Goal: Task Accomplishment & Management: Manage account settings

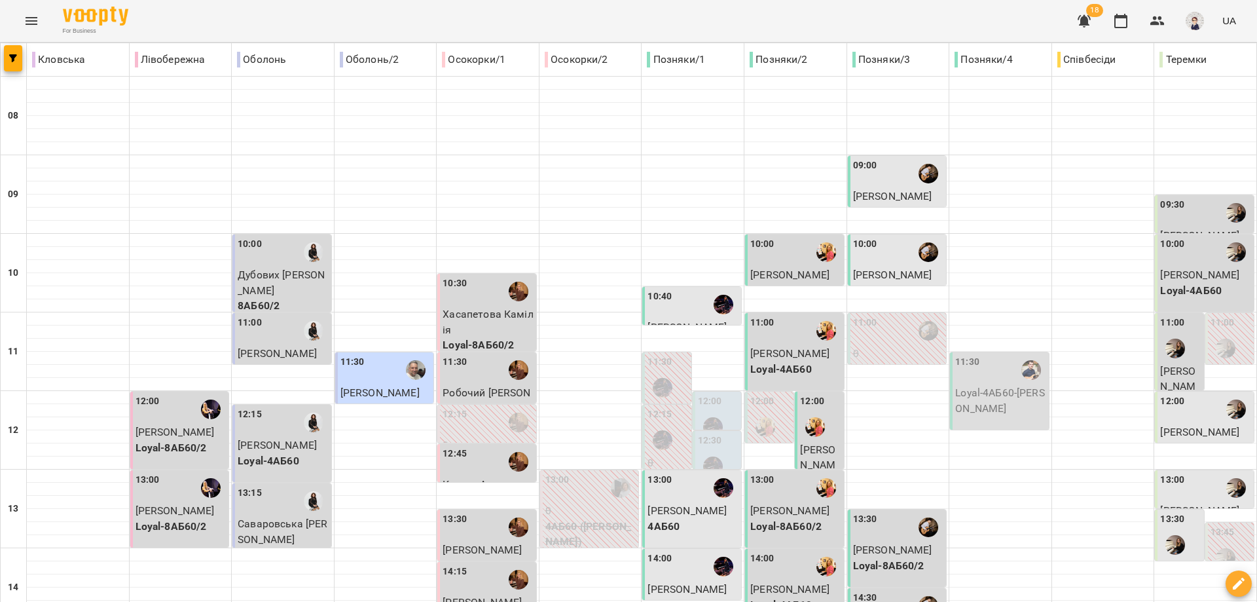
scroll to position [131, 0]
click at [33, 22] on icon "Menu" at bounding box center [32, 21] width 16 height 16
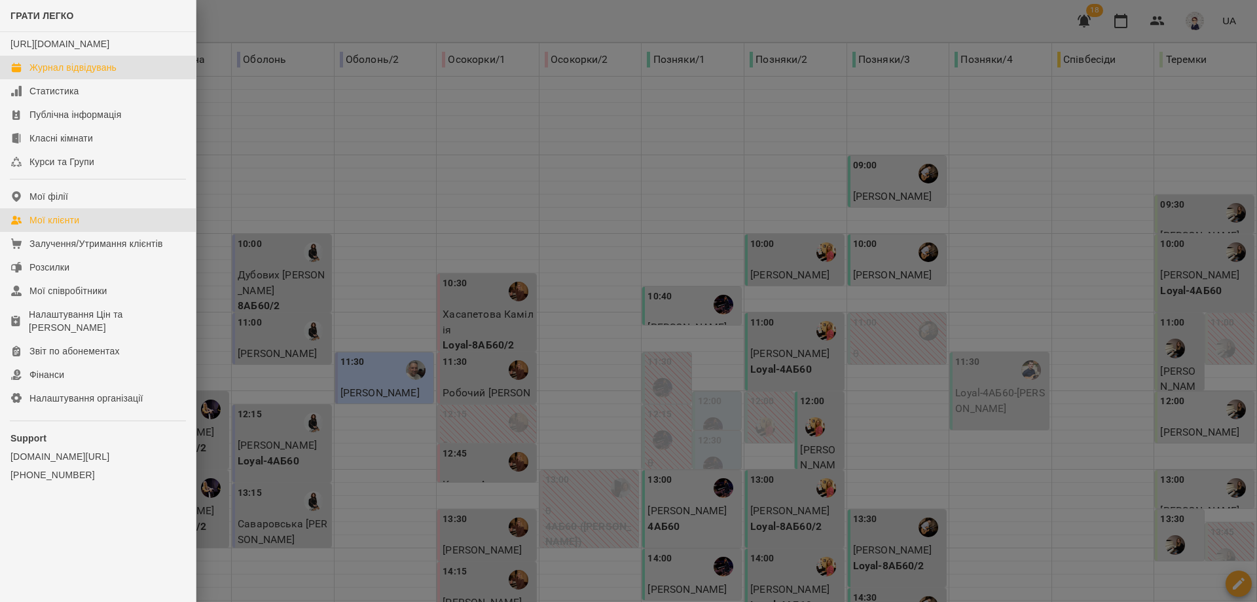
click at [75, 226] on div "Мої клієнти" at bounding box center [54, 219] width 50 height 13
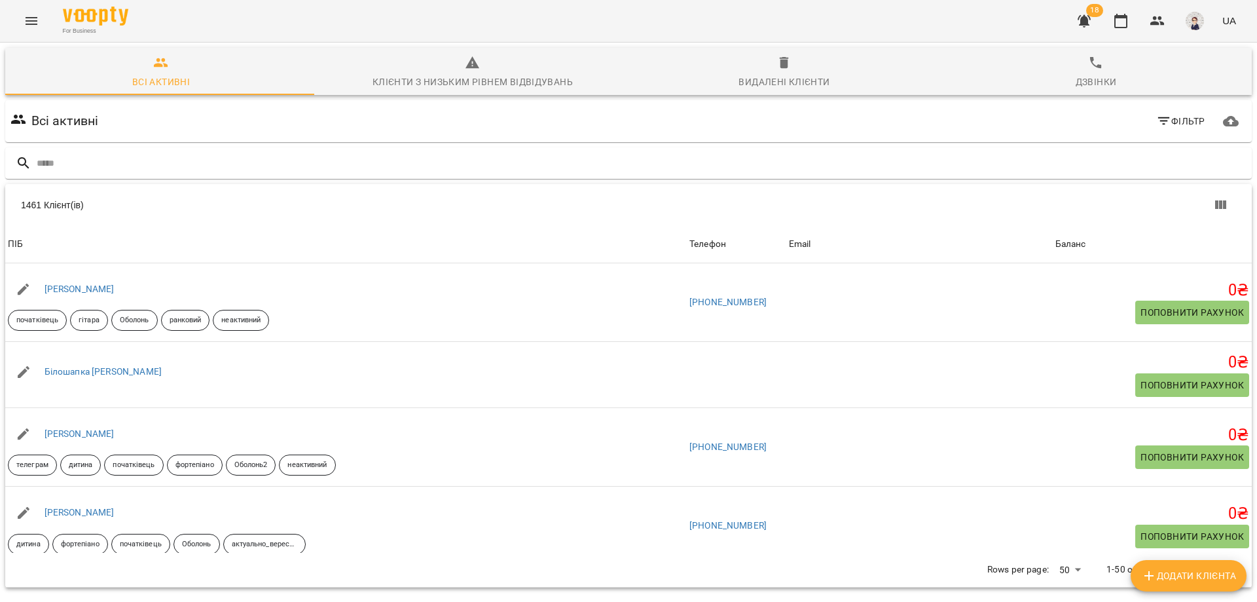
click at [1161, 122] on icon "button" at bounding box center [1164, 121] width 16 height 16
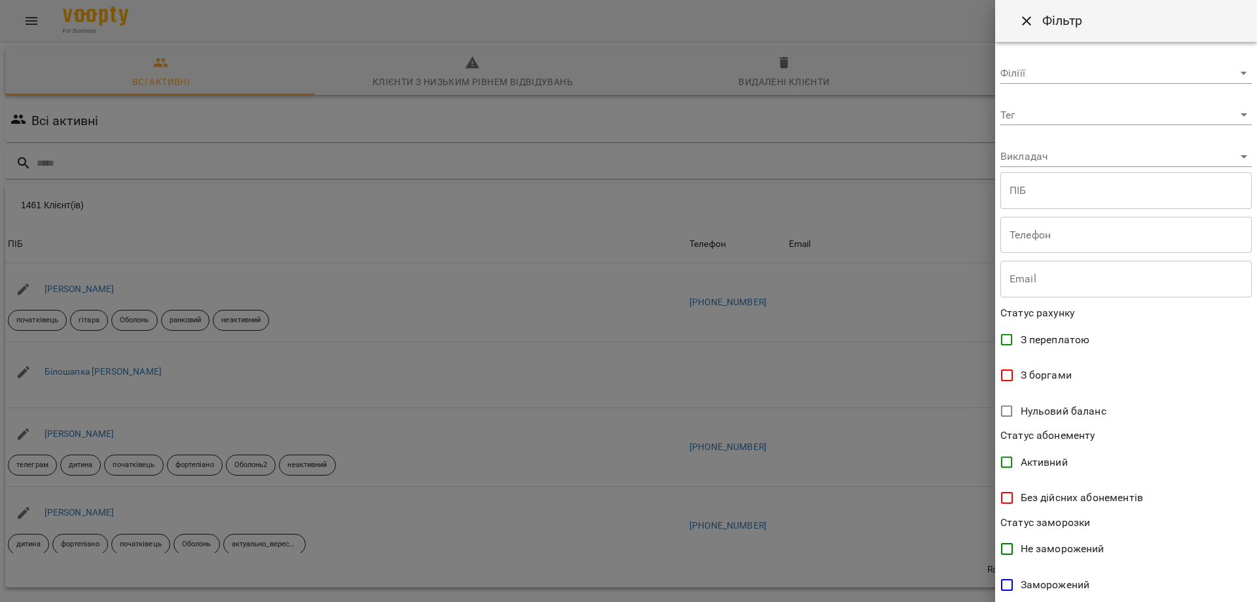
click at [1055, 195] on input "text" at bounding box center [1125, 190] width 251 height 37
click at [1053, 162] on body "For Business 18 UA Всі активні Клієнти з низьким рівнем відвідувань Видалені кл…" at bounding box center [628, 342] width 1257 height 684
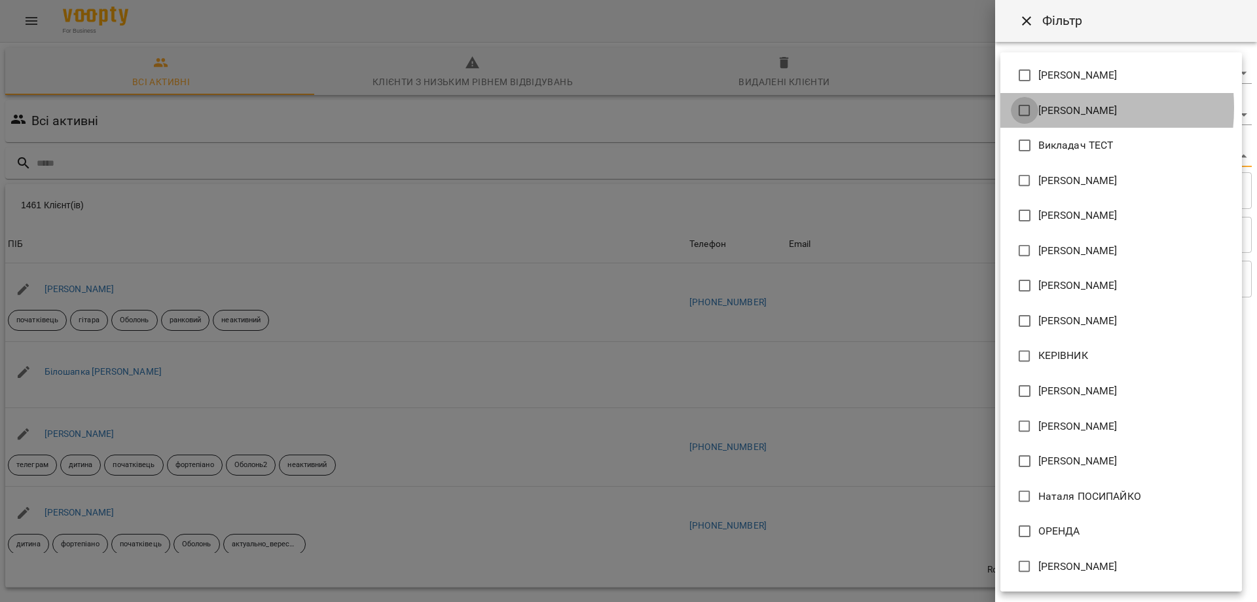
type input "**********"
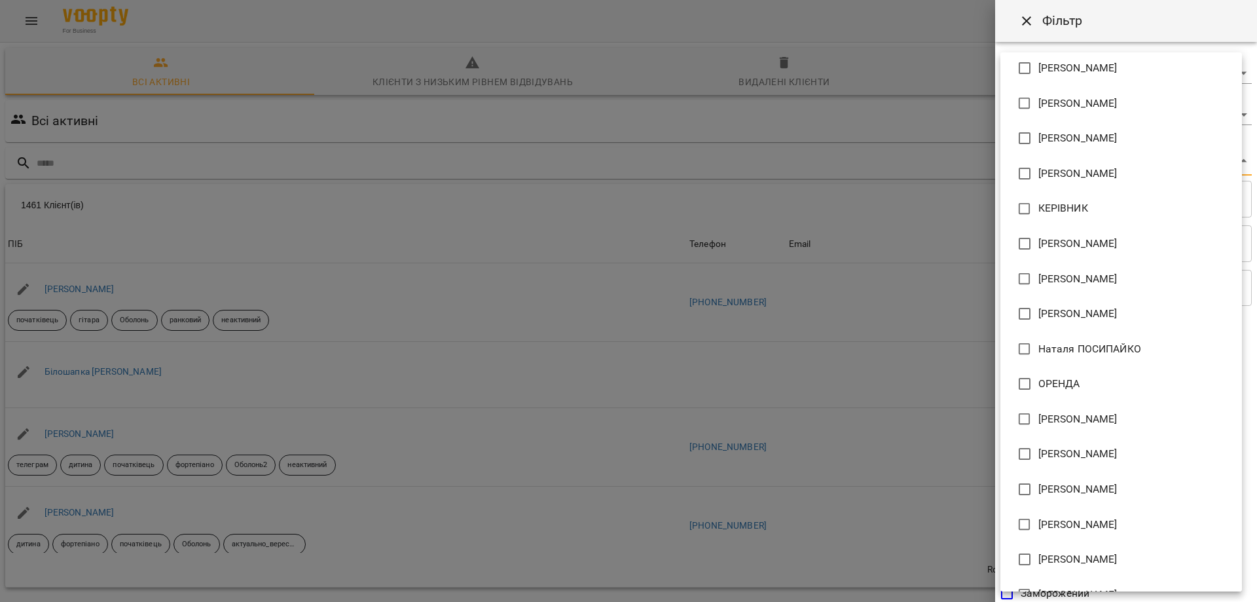
scroll to position [314, 0]
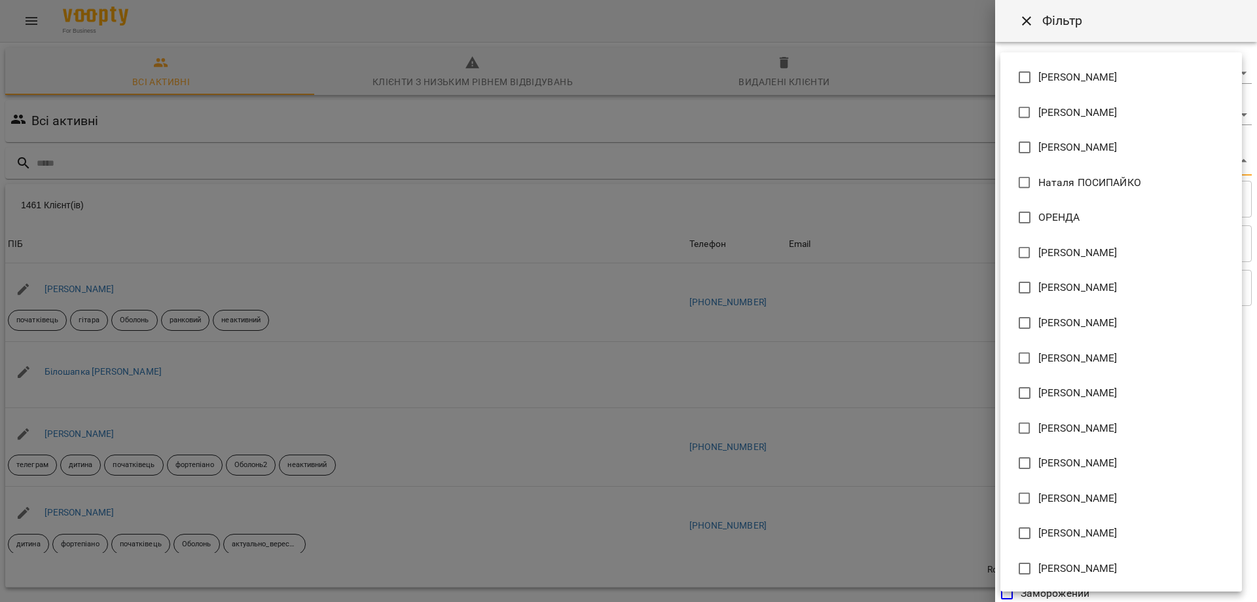
click at [948, 117] on div at bounding box center [628, 301] width 1257 height 602
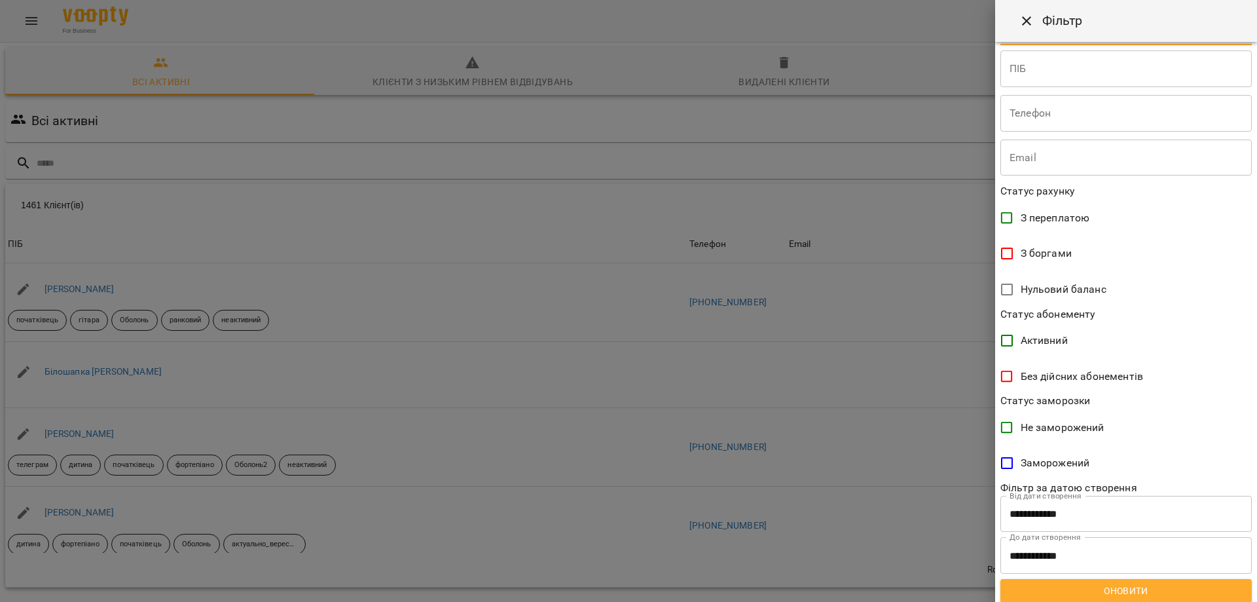
scroll to position [136, 0]
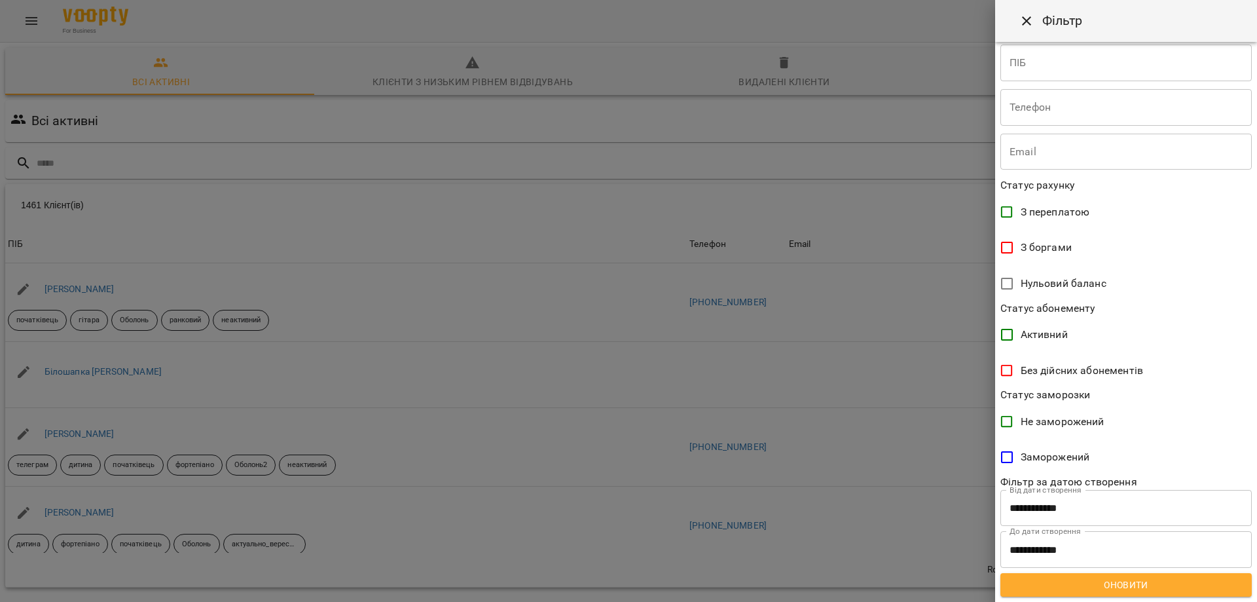
click at [1122, 583] on span "Оновити" at bounding box center [1126, 585] width 230 height 16
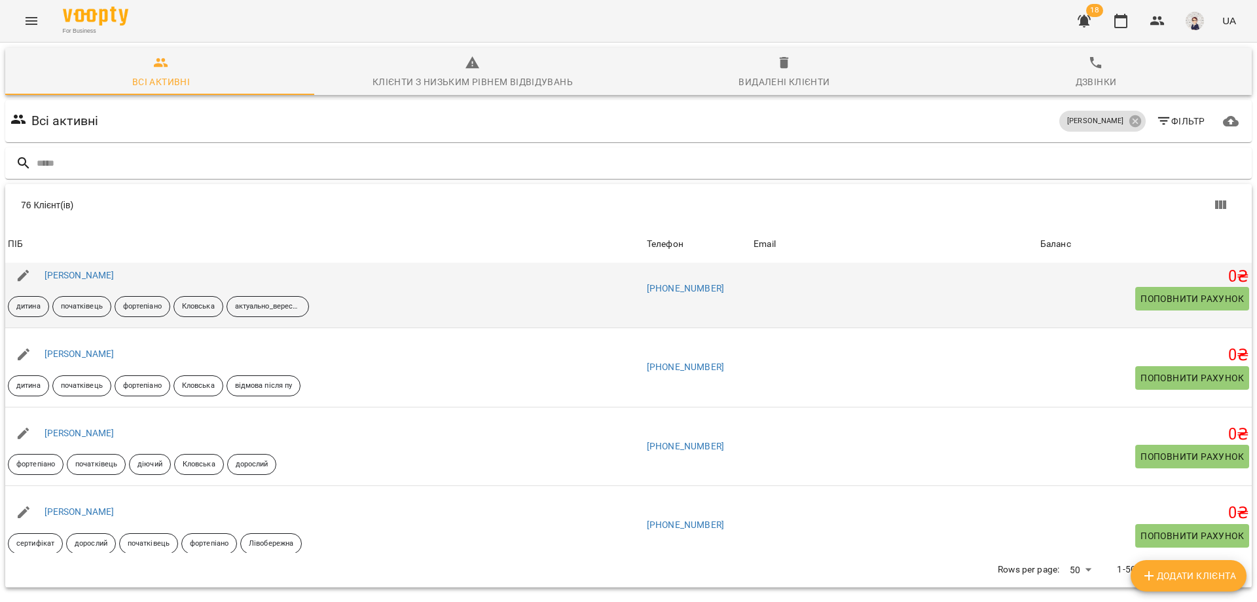
scroll to position [0, 0]
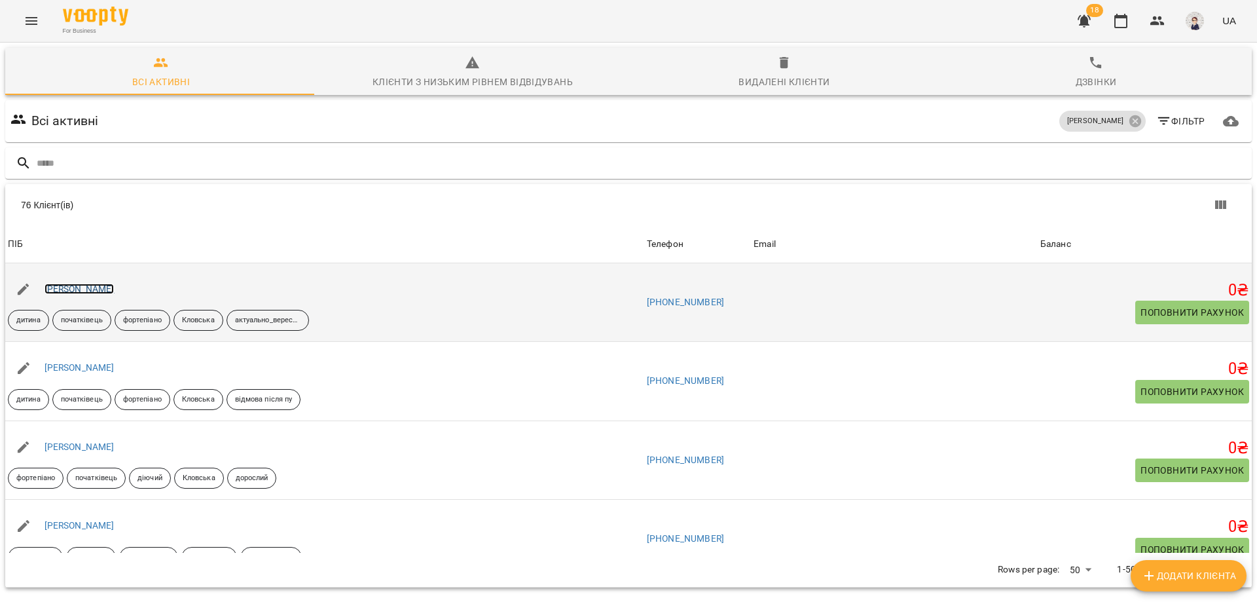
click at [75, 289] on link "[PERSON_NAME]" at bounding box center [80, 288] width 70 height 10
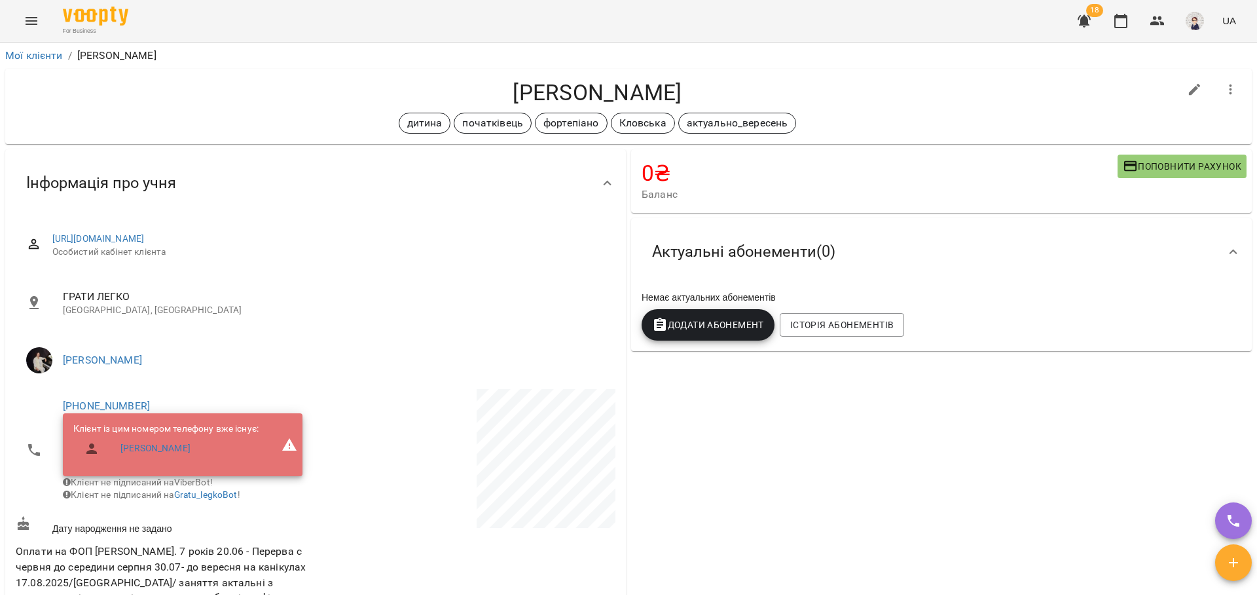
scroll to position [196, 0]
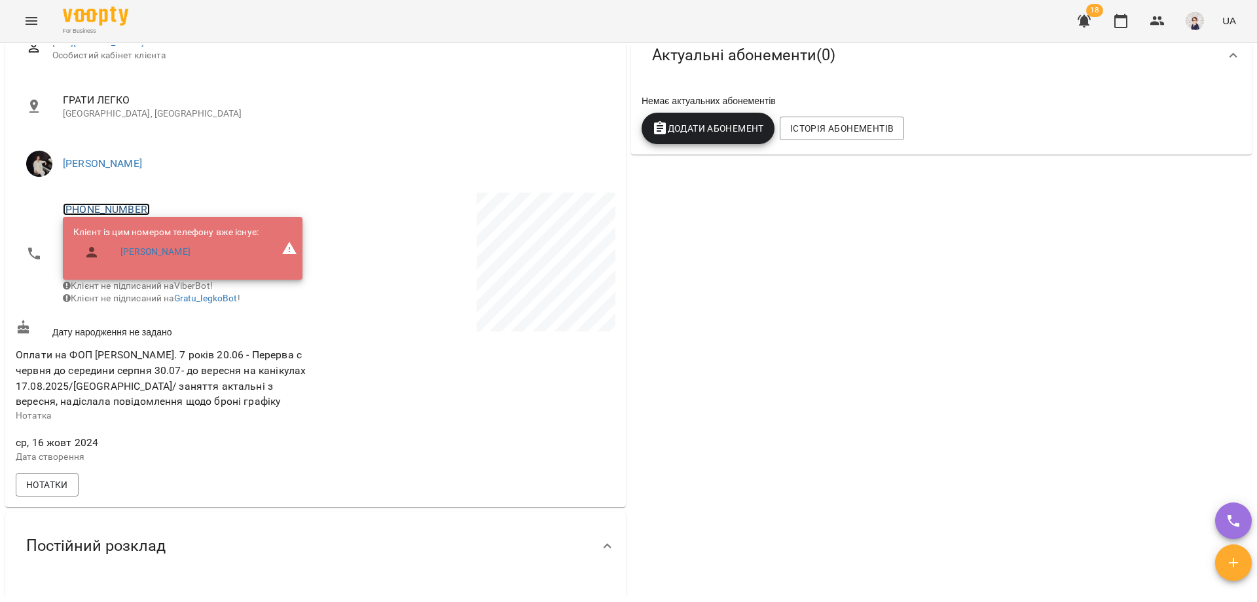
click at [92, 208] on link "[PHONE_NUMBER]" at bounding box center [106, 209] width 87 height 12
click at [154, 255] on img at bounding box center [160, 257] width 20 height 20
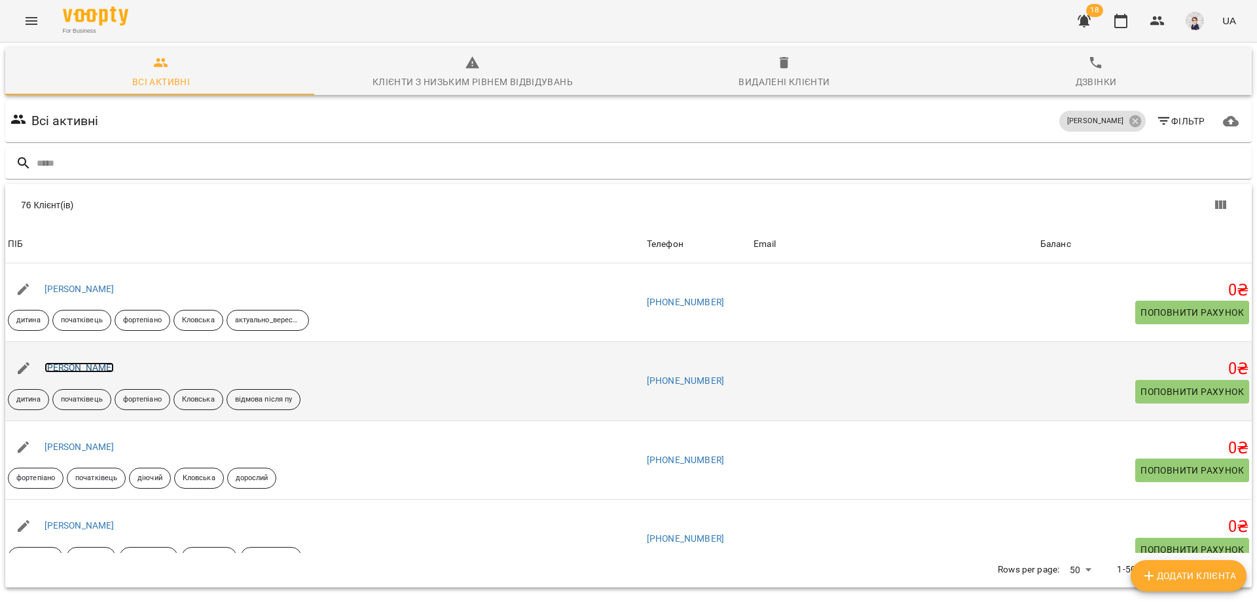
click at [71, 366] on link "[PERSON_NAME]" at bounding box center [80, 367] width 70 height 10
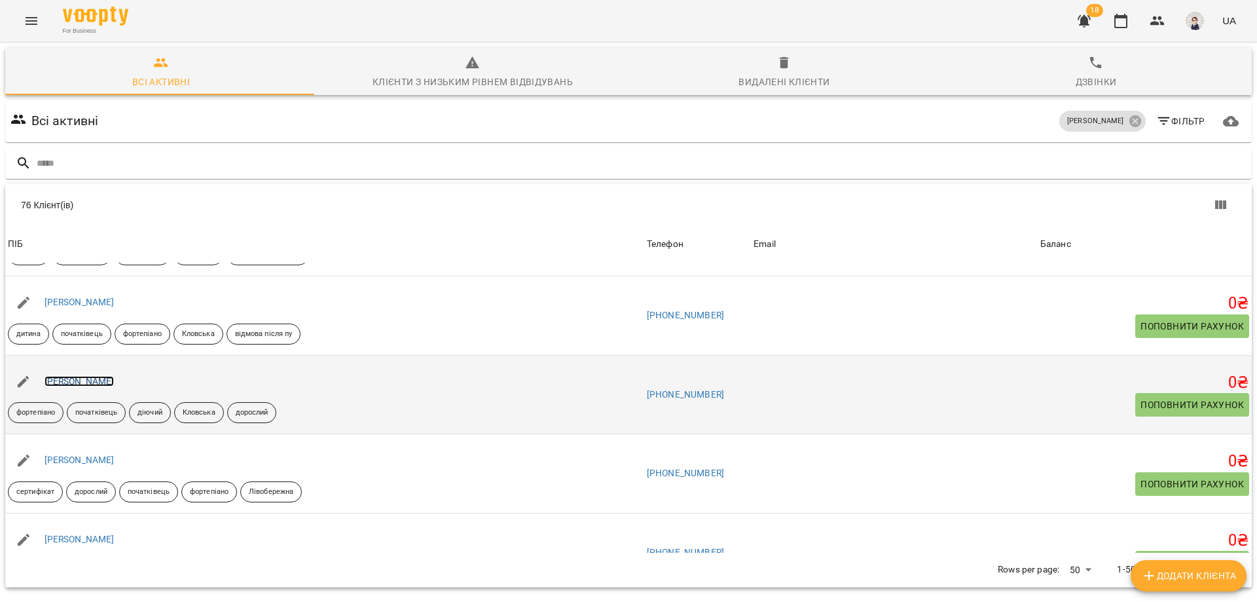
click at [69, 376] on link "[PERSON_NAME]" at bounding box center [80, 381] width 70 height 10
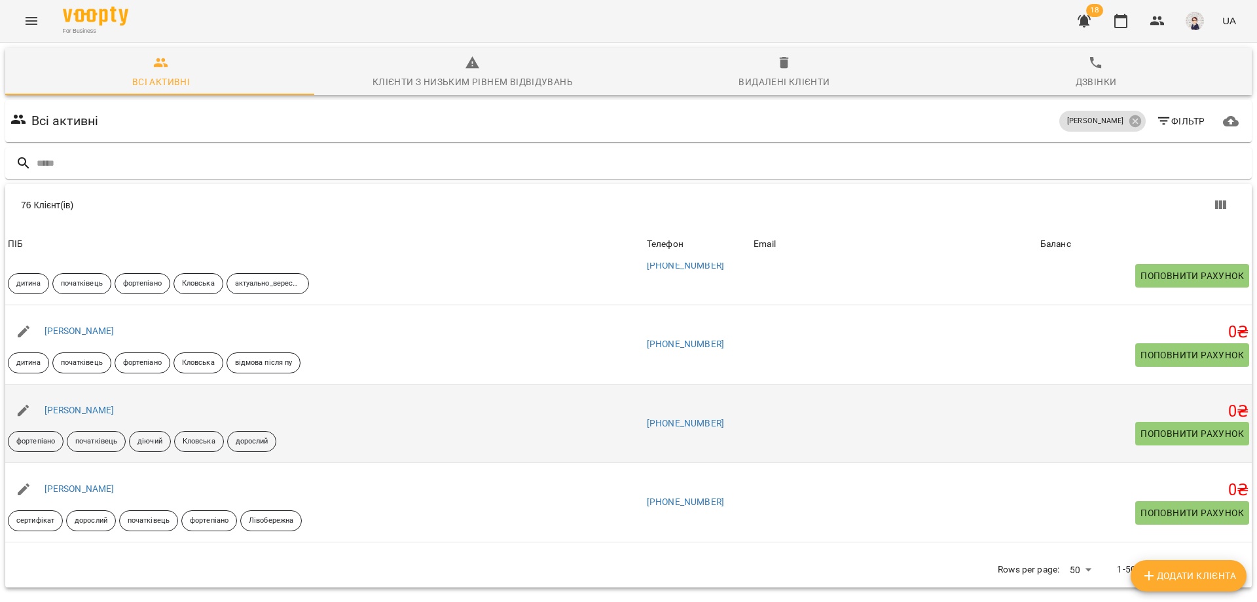
scroll to position [65, 0]
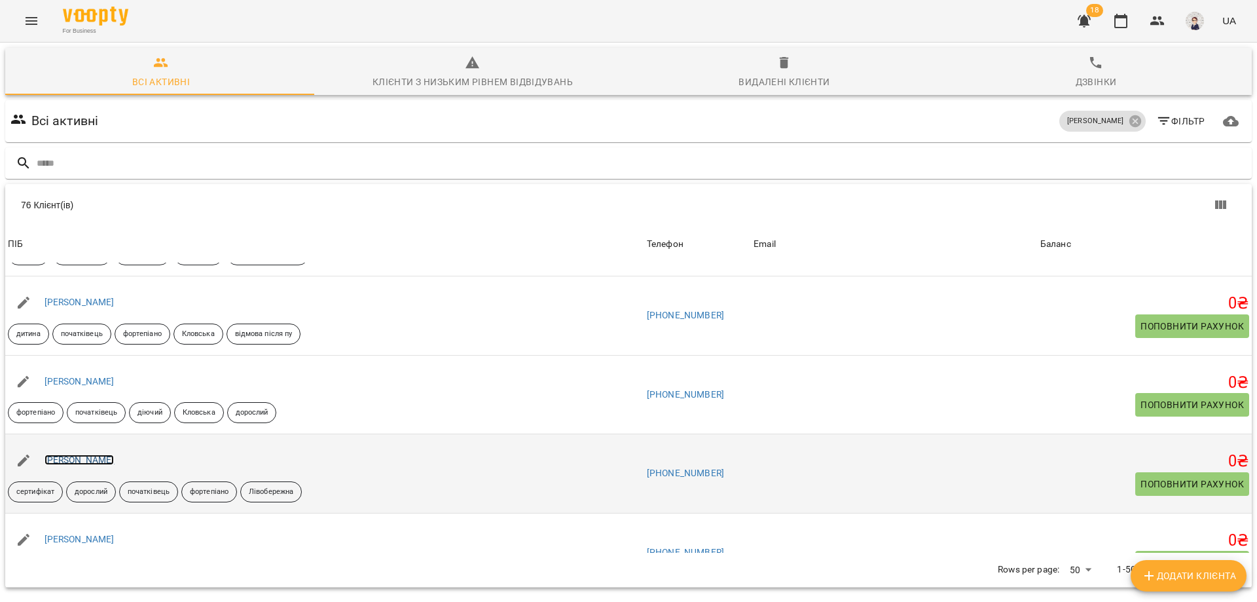
click at [86, 457] on link "[PERSON_NAME]" at bounding box center [80, 459] width 70 height 10
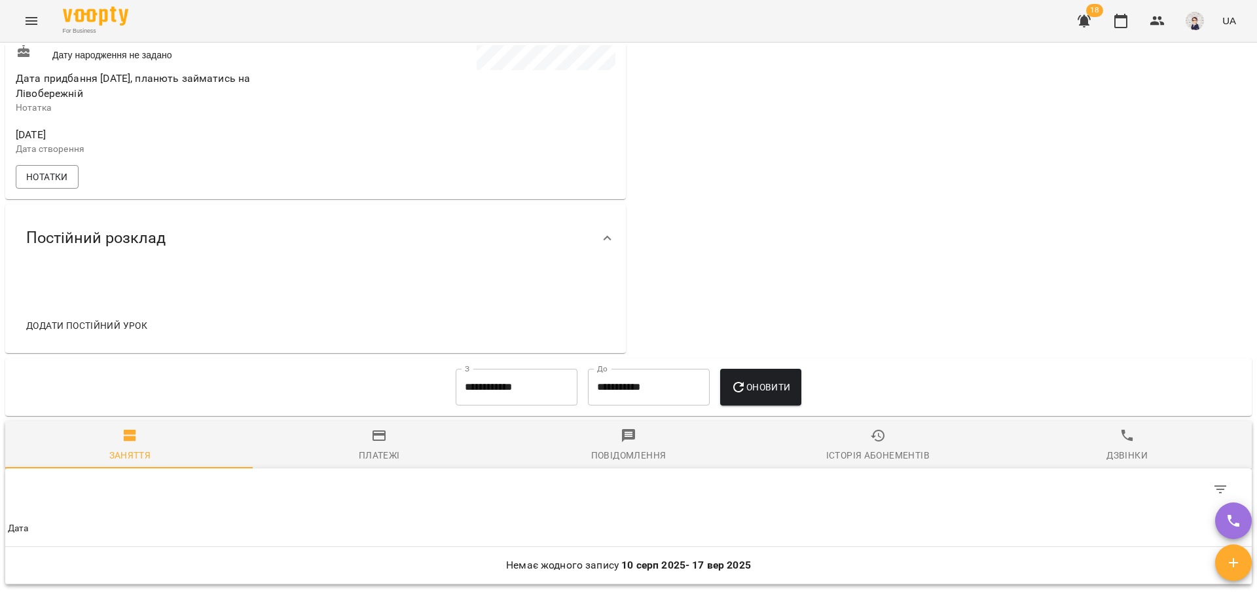
scroll to position [458, 0]
click at [547, 403] on input "**********" at bounding box center [517, 386] width 122 height 37
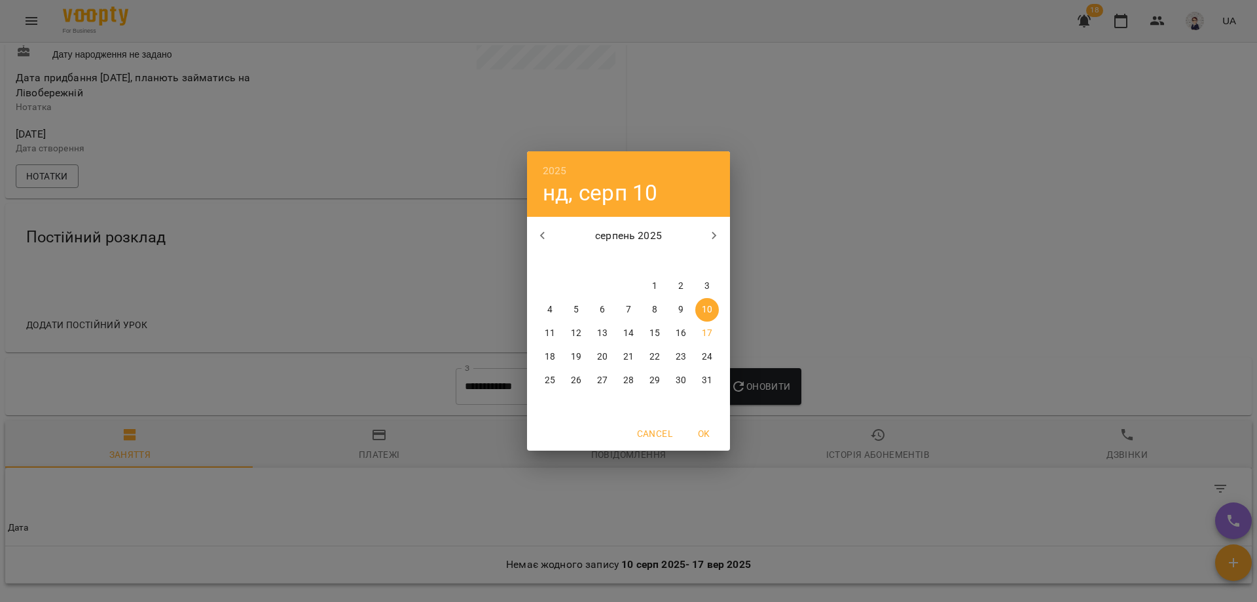
click at [549, 234] on icon "button" at bounding box center [543, 236] width 16 height 16
click at [630, 283] on p "1" at bounding box center [628, 286] width 5 height 13
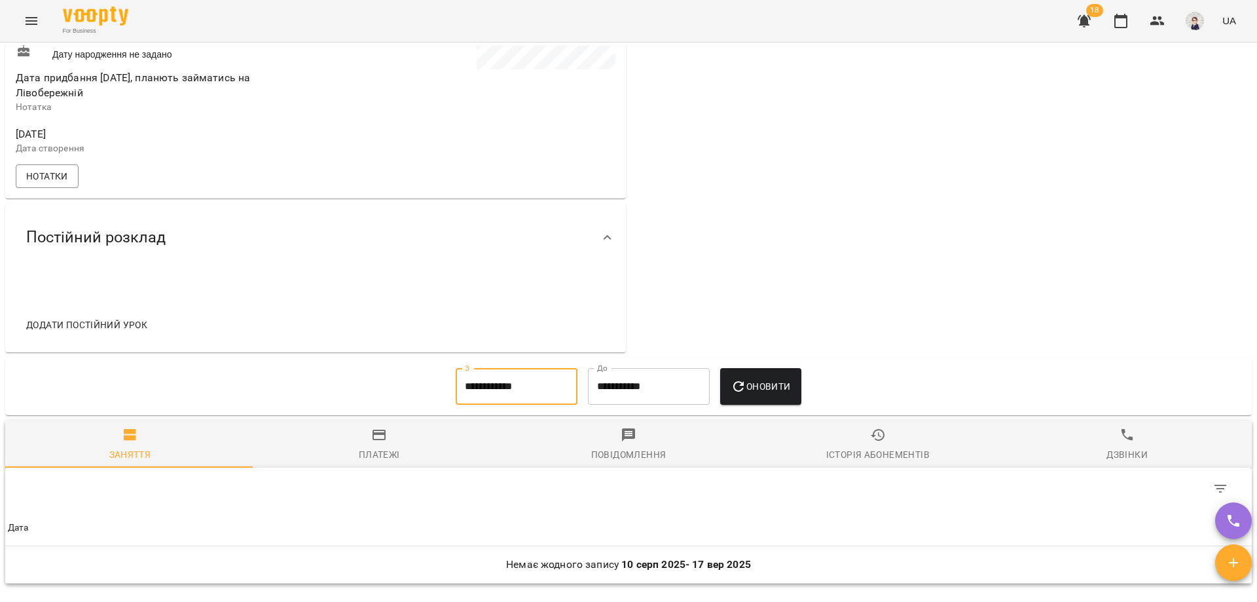
click at [742, 394] on icon "button" at bounding box center [739, 386] width 16 height 16
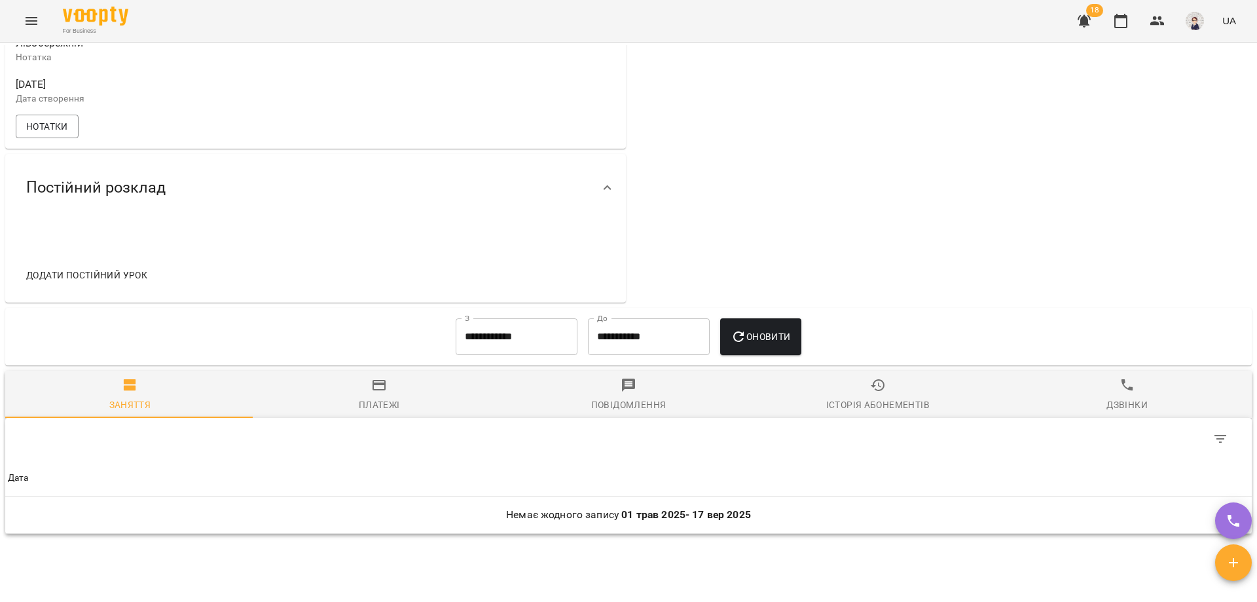
scroll to position [589, 0]
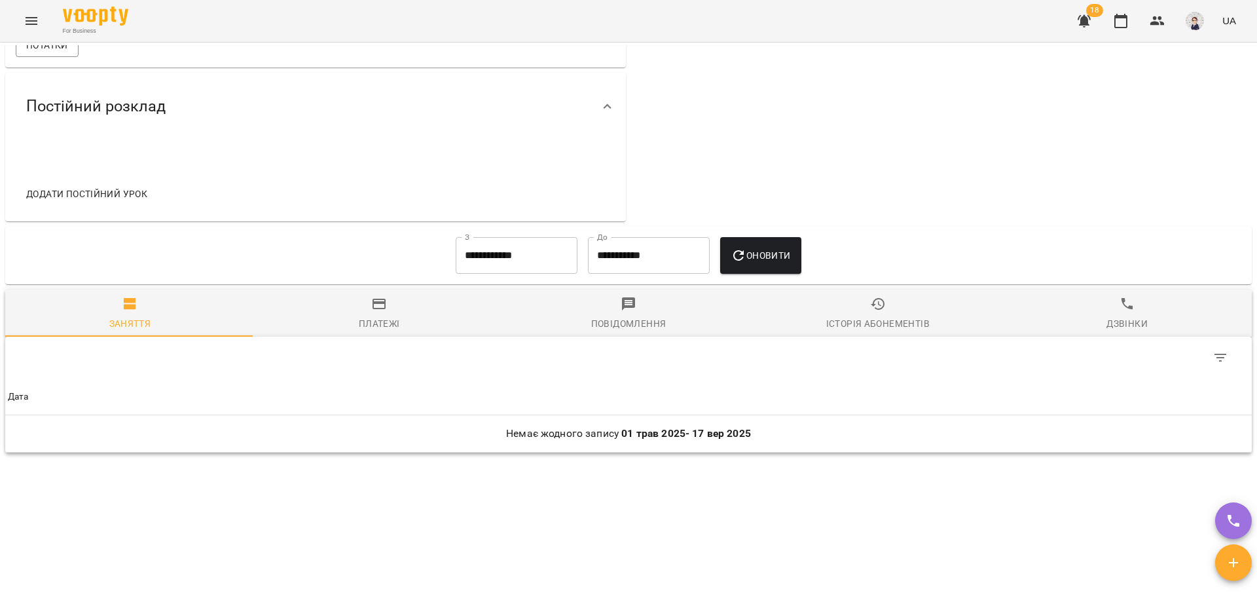
click at [530, 272] on input "**********" at bounding box center [517, 255] width 122 height 37
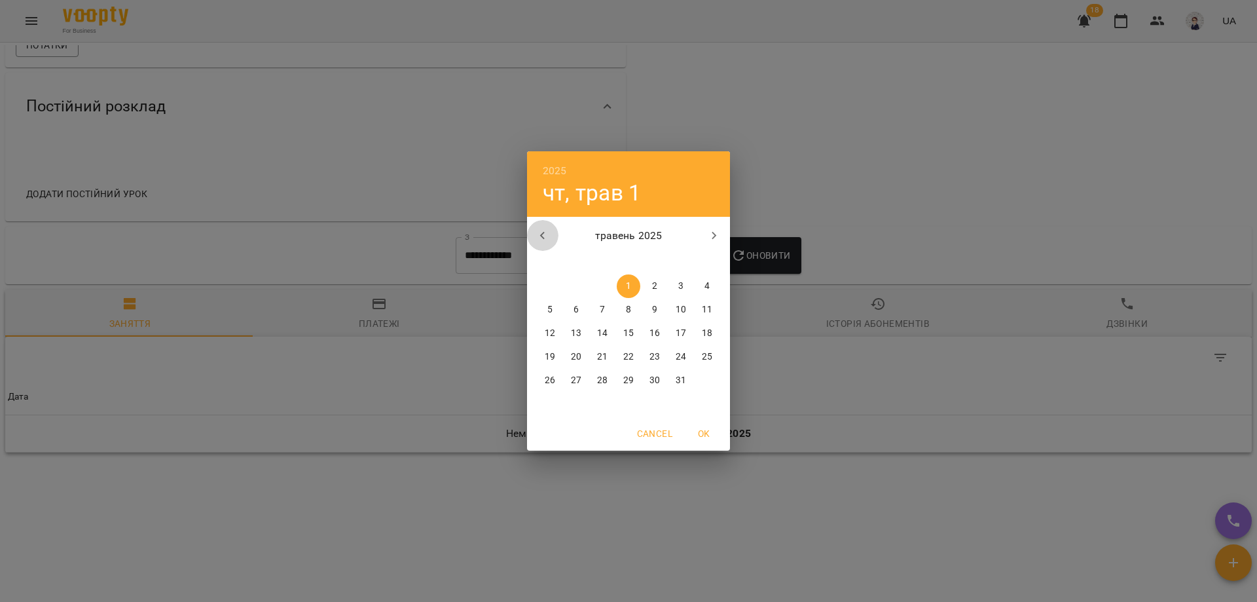
click at [543, 237] on icon "button" at bounding box center [542, 236] width 5 height 8
click at [602, 282] on p "1" at bounding box center [602, 286] width 5 height 13
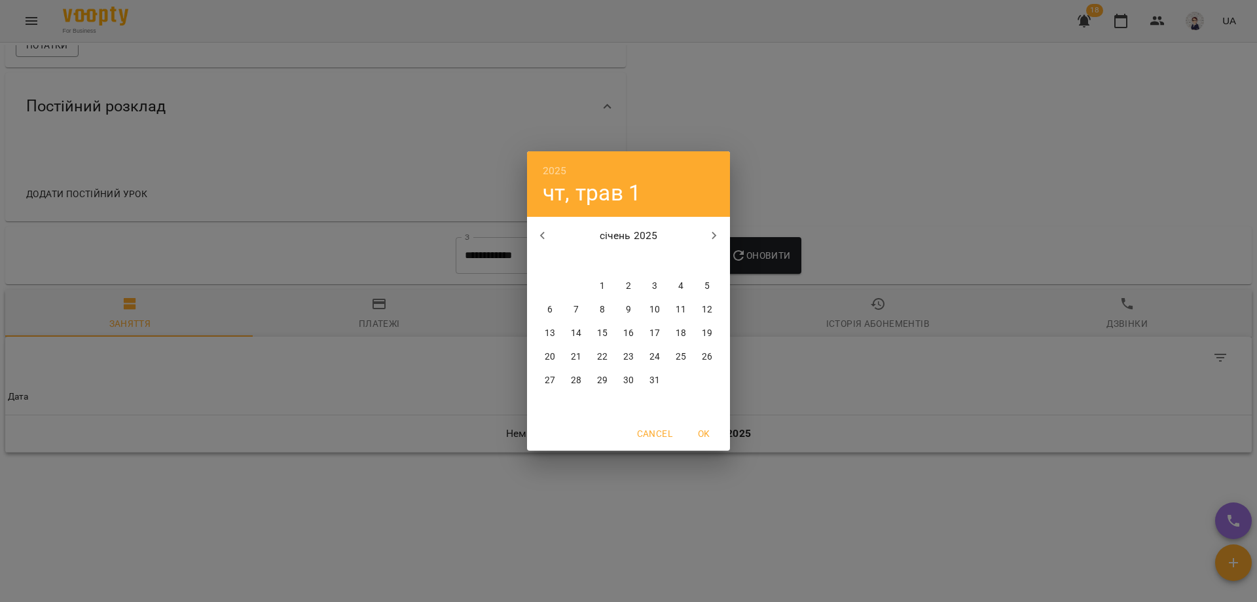
type input "**********"
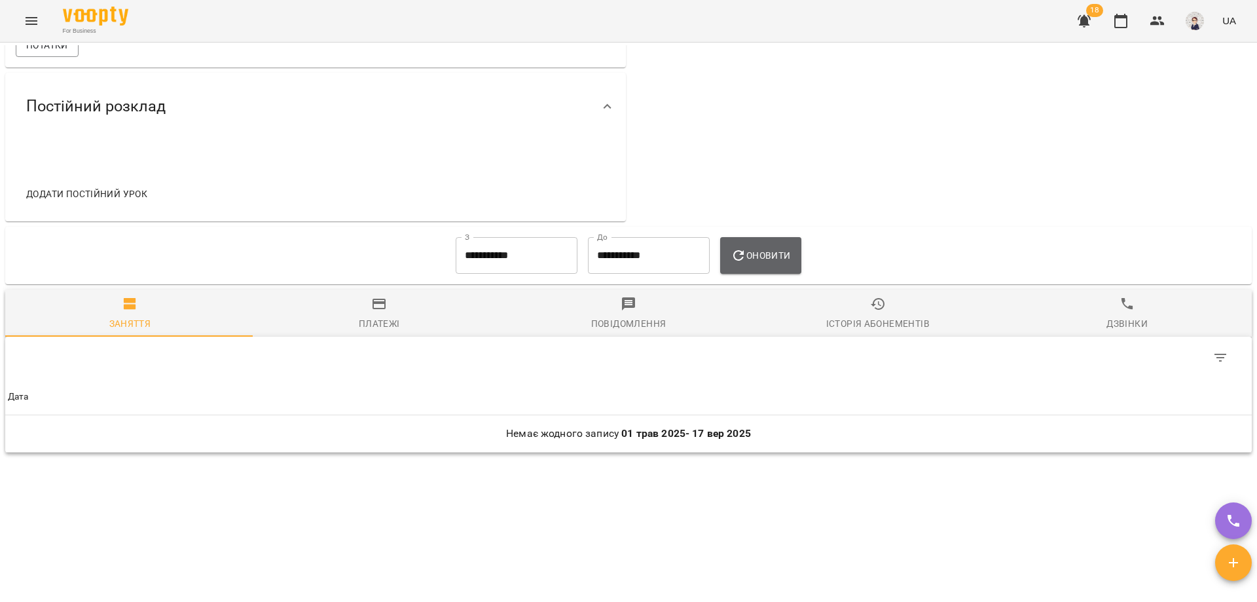
click at [755, 263] on span "Оновити" at bounding box center [761, 255] width 60 height 16
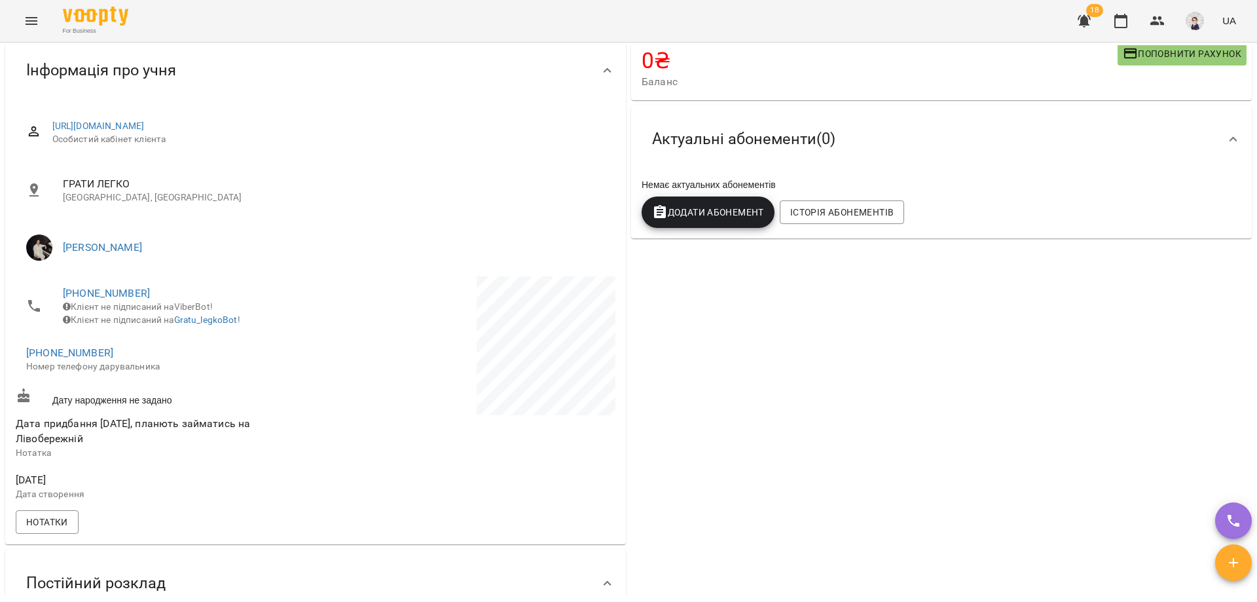
scroll to position [0, 0]
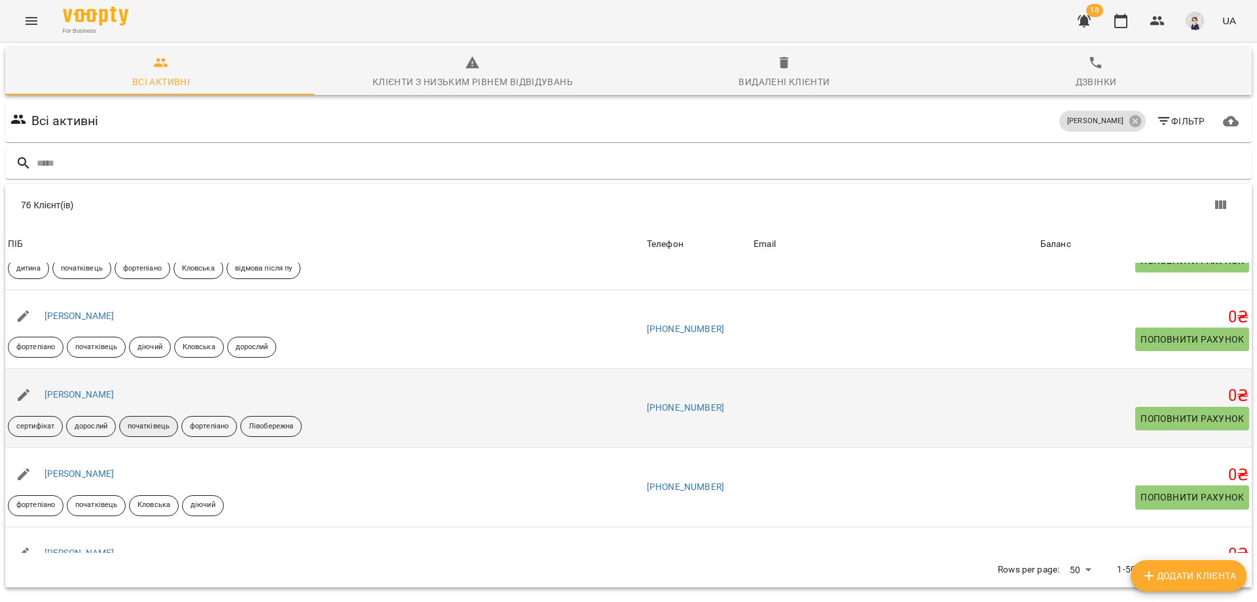
scroll to position [196, 0]
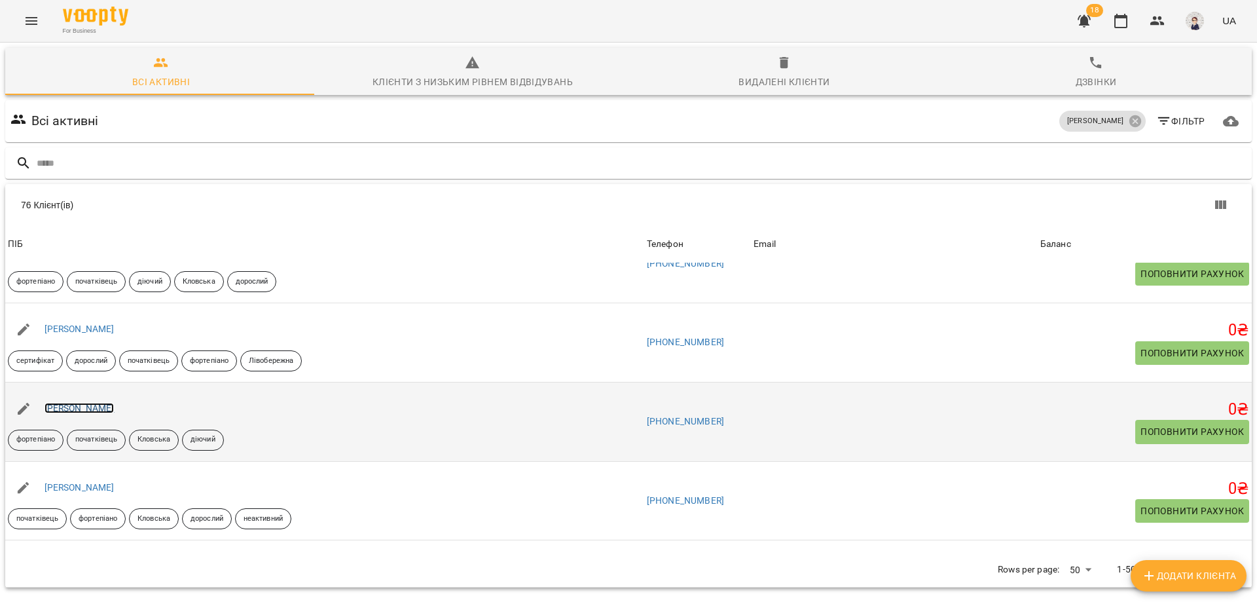
click at [76, 410] on link "[PERSON_NAME]" at bounding box center [80, 408] width 70 height 10
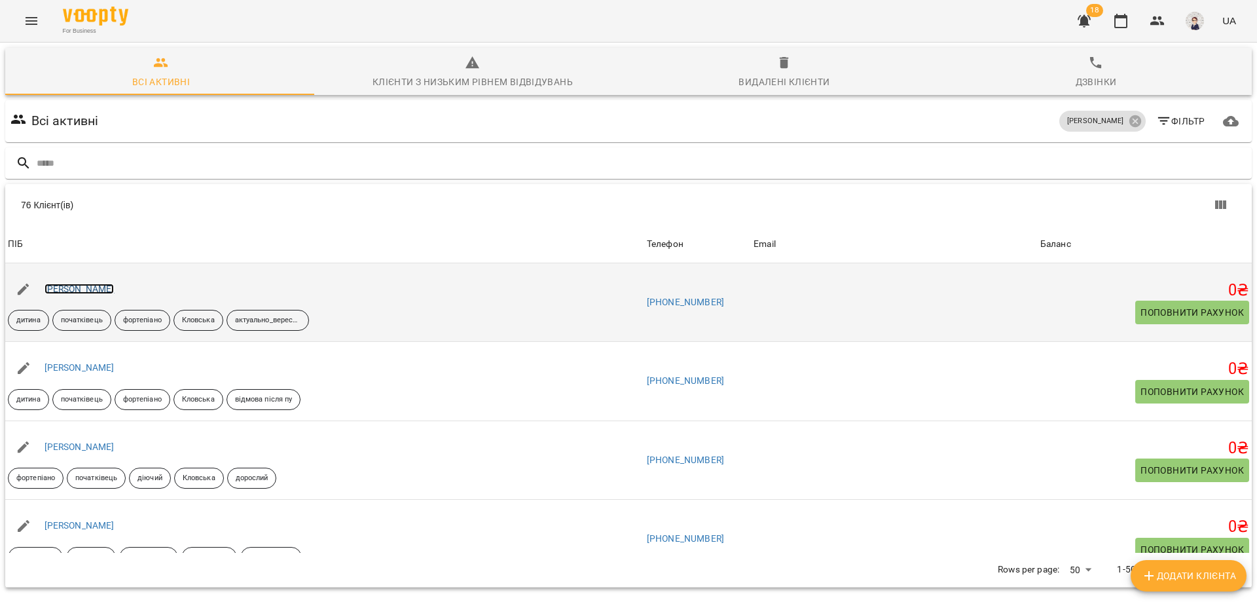
click at [75, 289] on link "[PERSON_NAME]" at bounding box center [80, 288] width 70 height 10
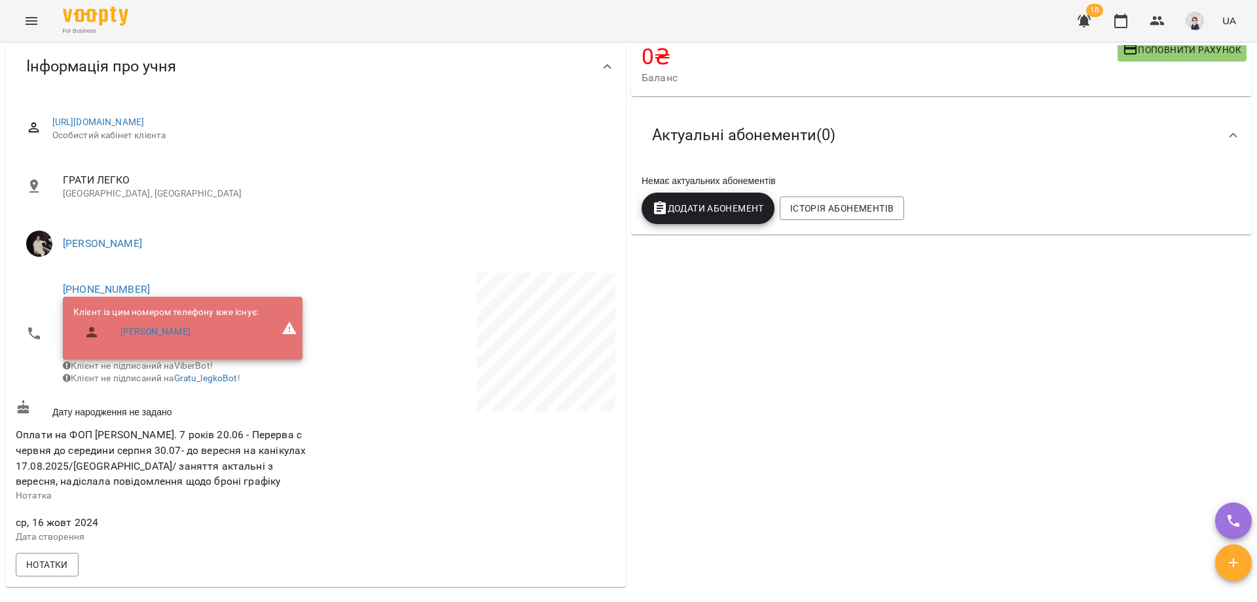
scroll to position [131, 0]
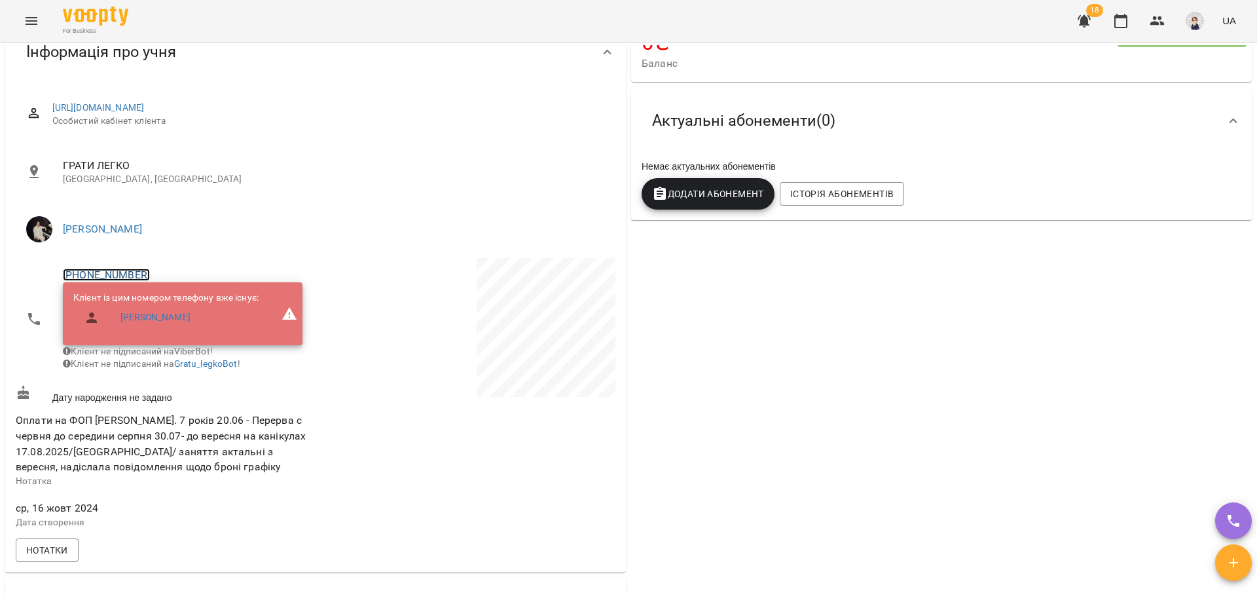
click at [98, 270] on link "[PHONE_NUMBER]" at bounding box center [106, 274] width 87 height 12
click at [163, 323] on img at bounding box center [160, 323] width 20 height 20
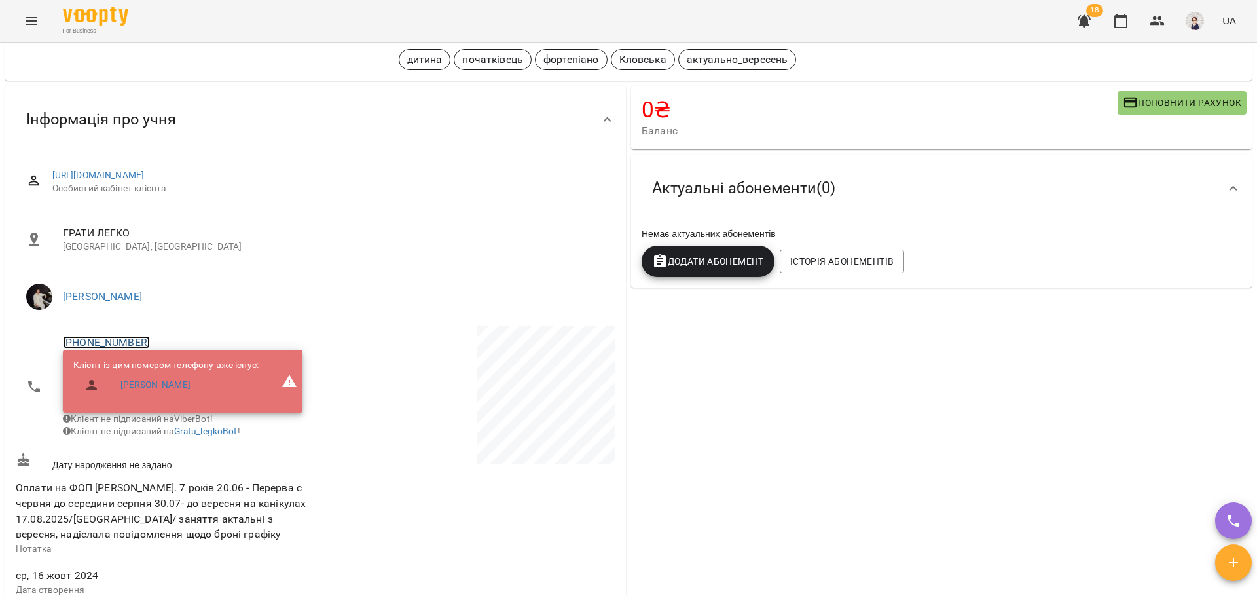
scroll to position [0, 0]
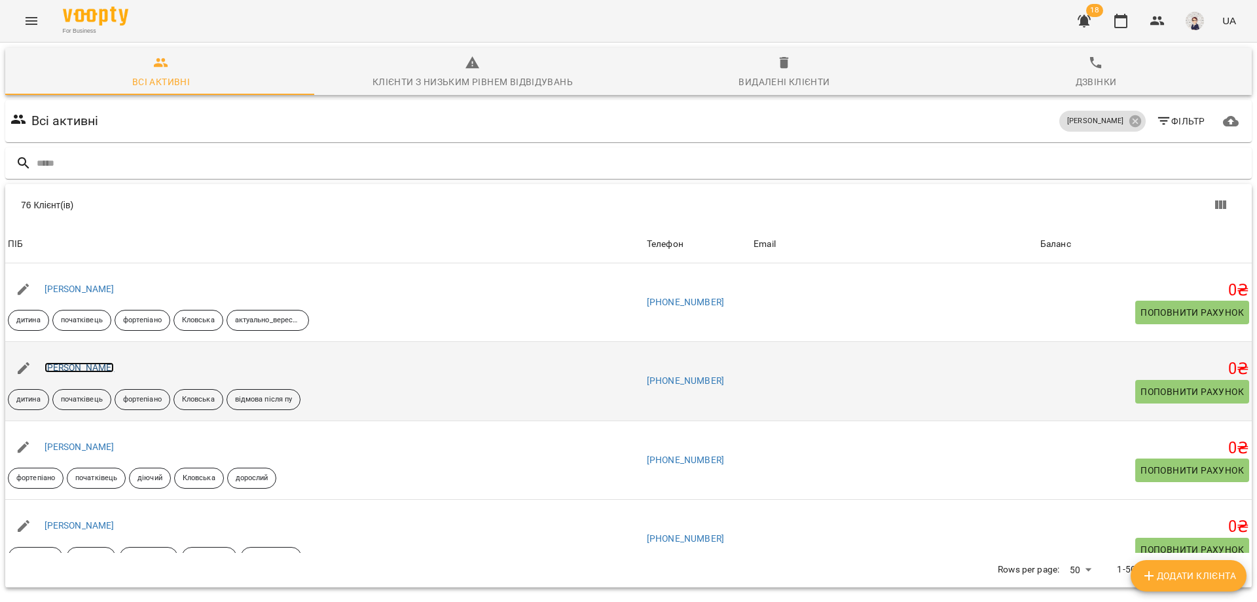
click at [75, 372] on link "[PERSON_NAME]" at bounding box center [80, 367] width 70 height 10
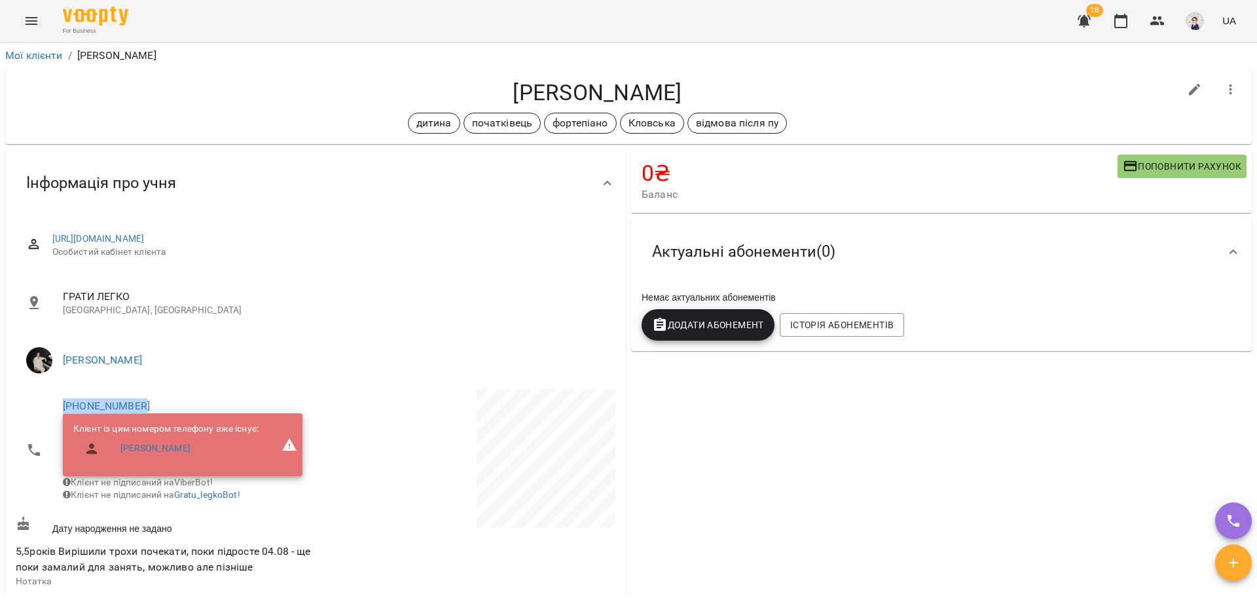
drag, startPoint x: 137, startPoint y: 406, endPoint x: 22, endPoint y: 405, distance: 115.2
click at [22, 405] on li "[PHONE_NUMBER] Клієнт із цим номером телефону вже існує: [PERSON_NAME] не підпи…" at bounding box center [164, 450] width 297 height 122
copy link "[PHONE_NUMBER]"
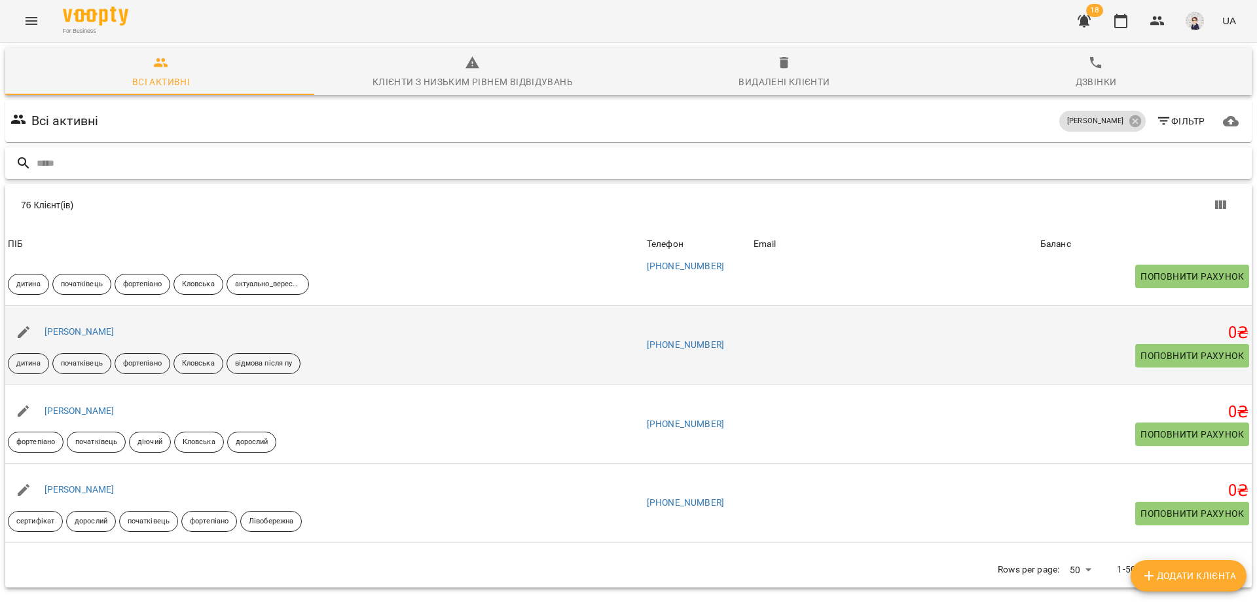
scroll to position [65, 0]
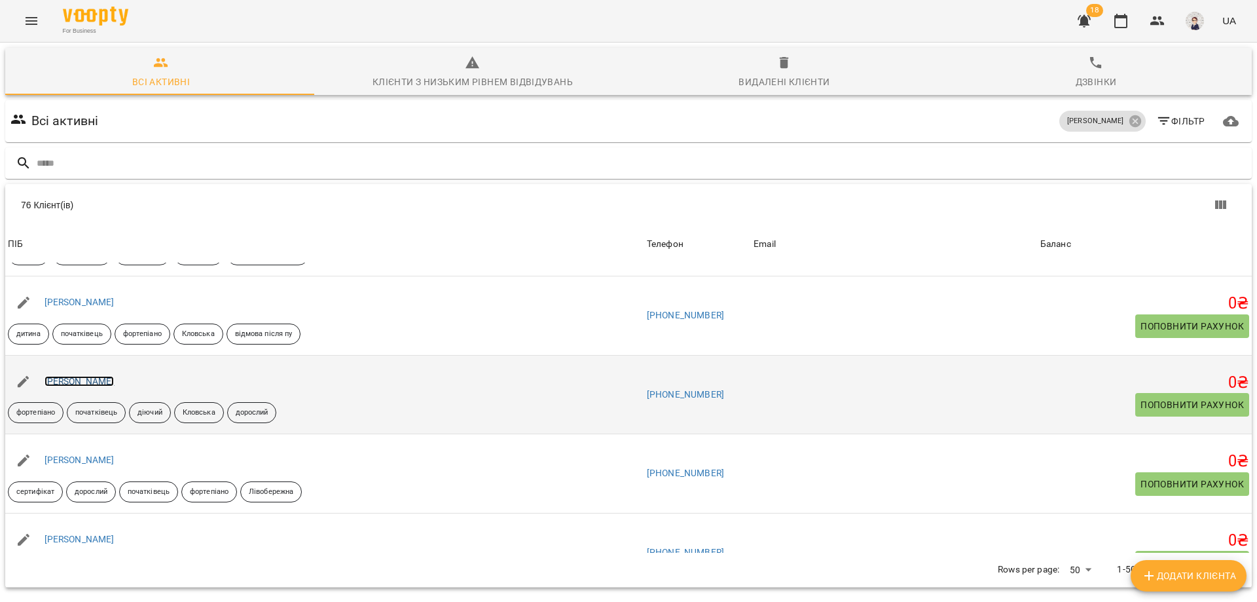
click at [77, 384] on link "[PERSON_NAME]" at bounding box center [80, 381] width 70 height 10
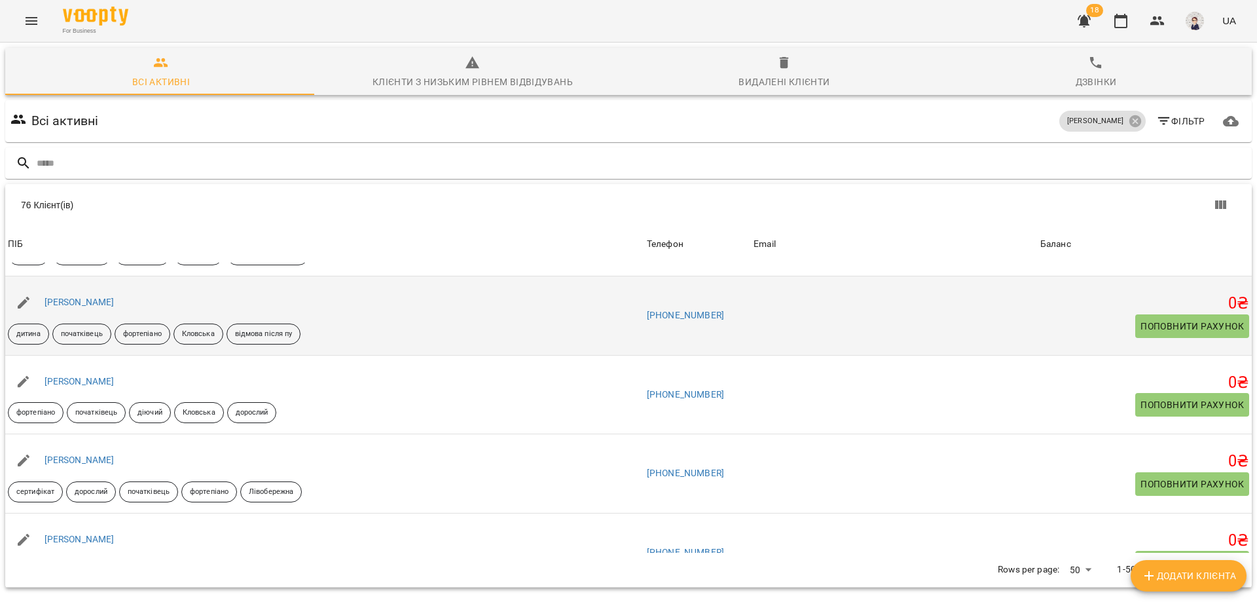
scroll to position [196, 0]
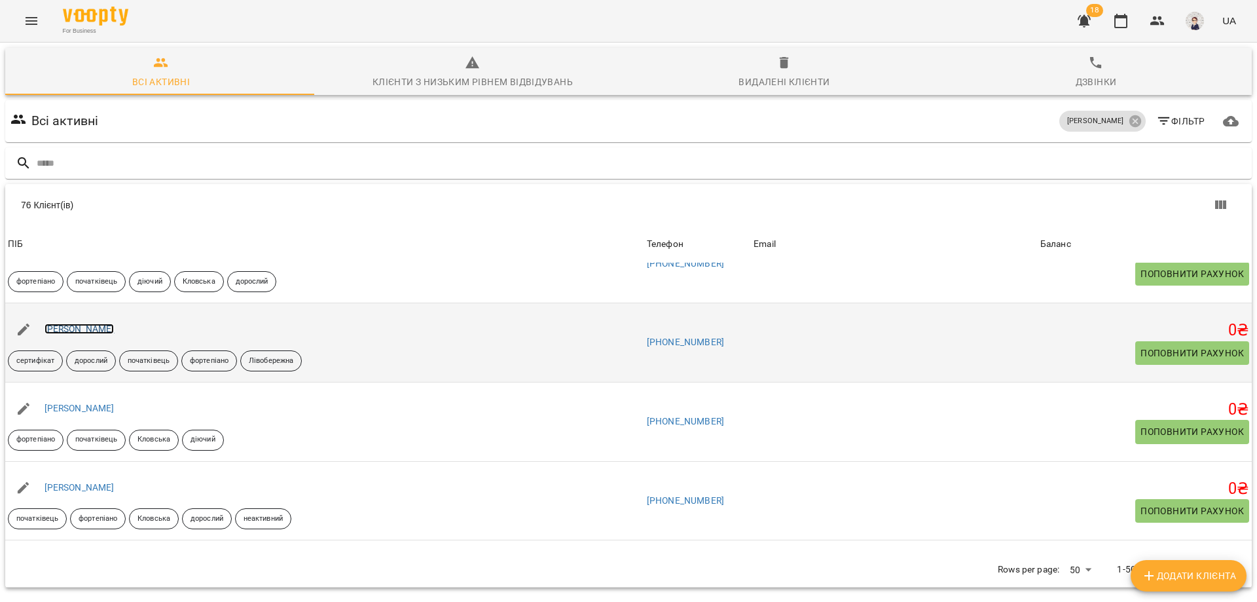
click at [84, 331] on link "[PERSON_NAME]" at bounding box center [80, 328] width 70 height 10
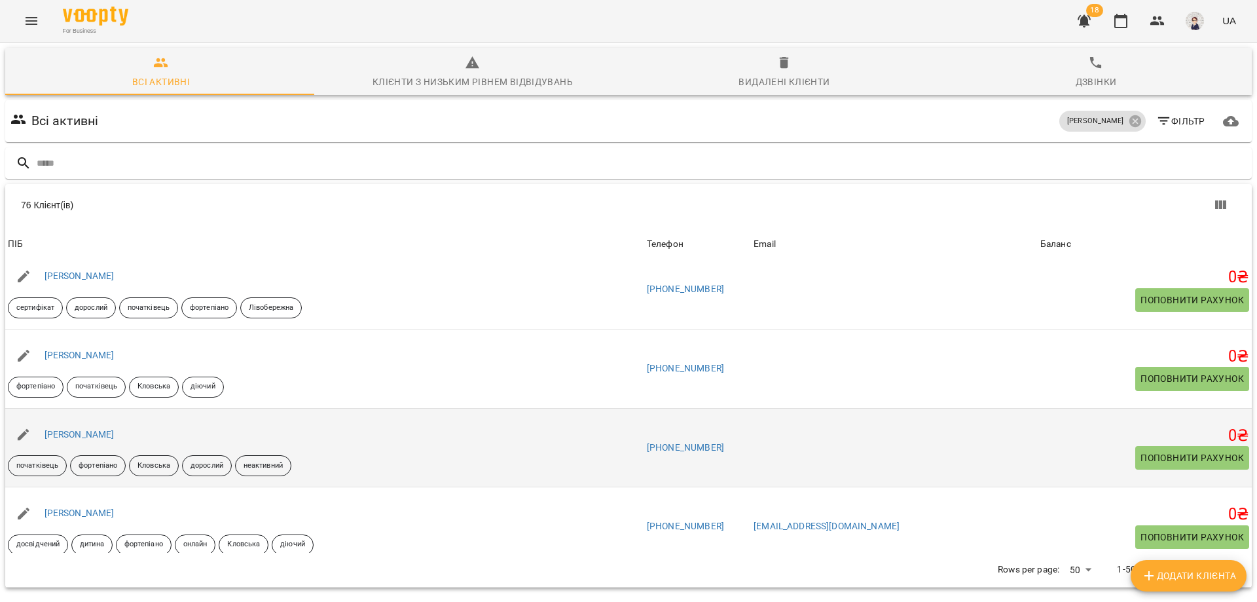
scroll to position [262, 0]
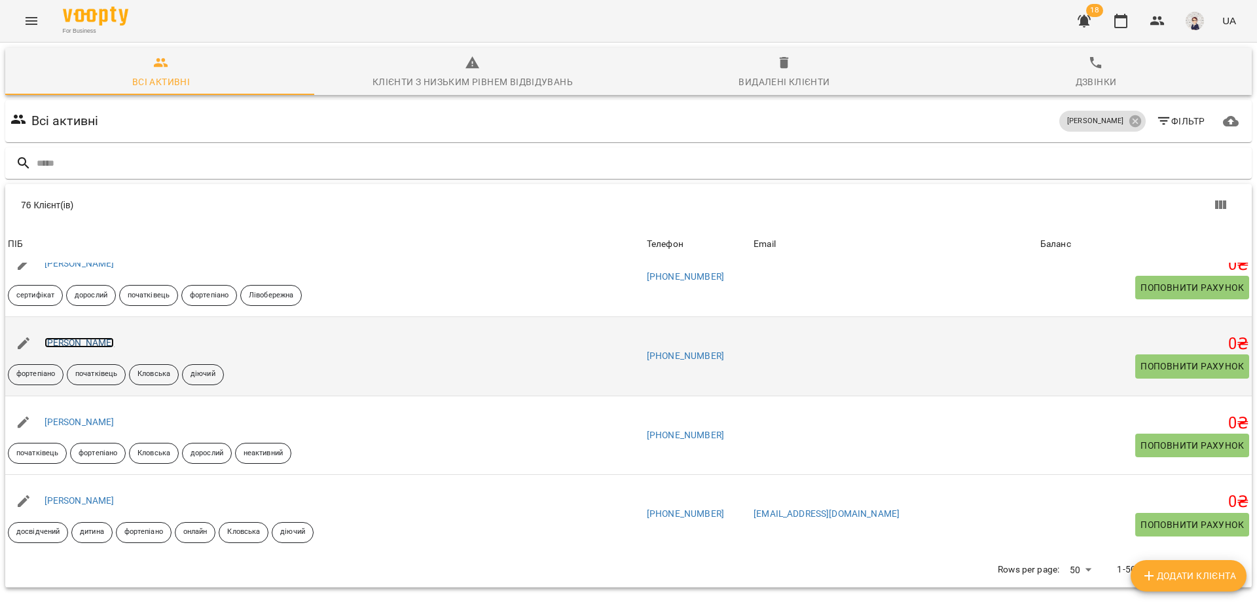
click at [77, 344] on link "[PERSON_NAME]" at bounding box center [80, 342] width 70 height 10
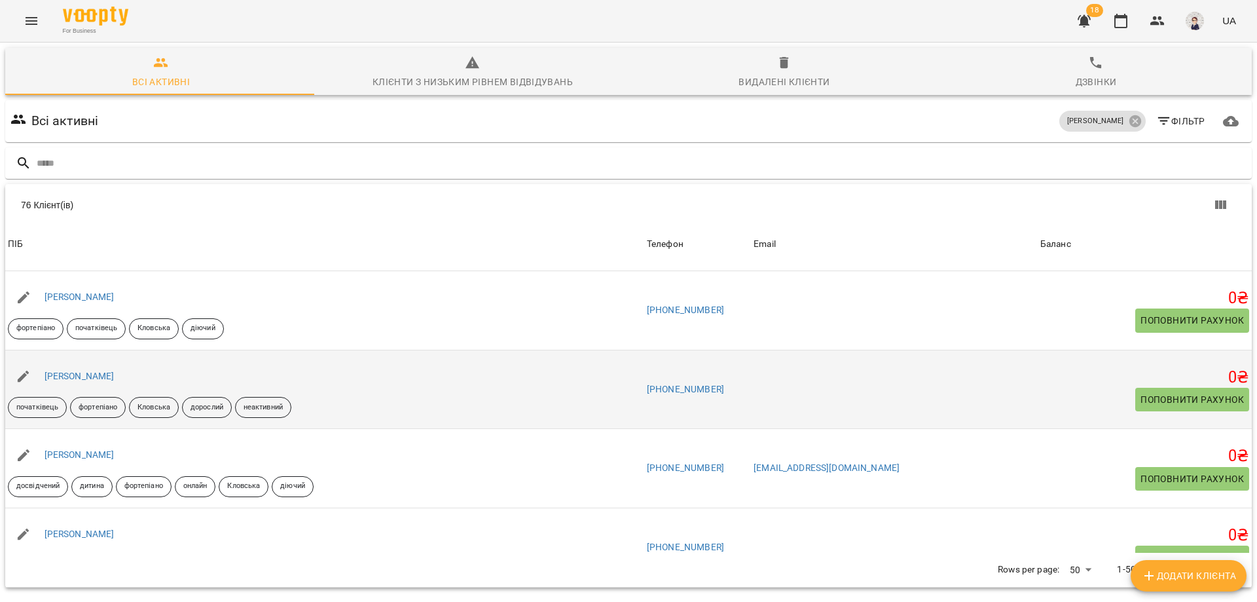
scroll to position [327, 0]
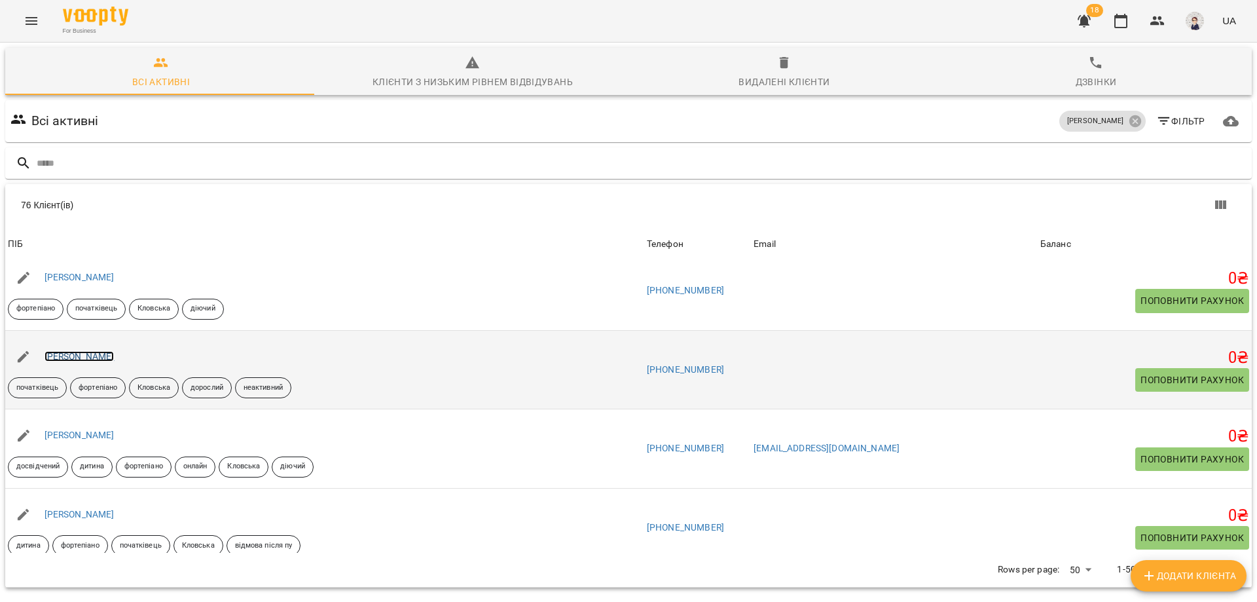
click at [88, 356] on link "[PERSON_NAME]" at bounding box center [80, 356] width 70 height 10
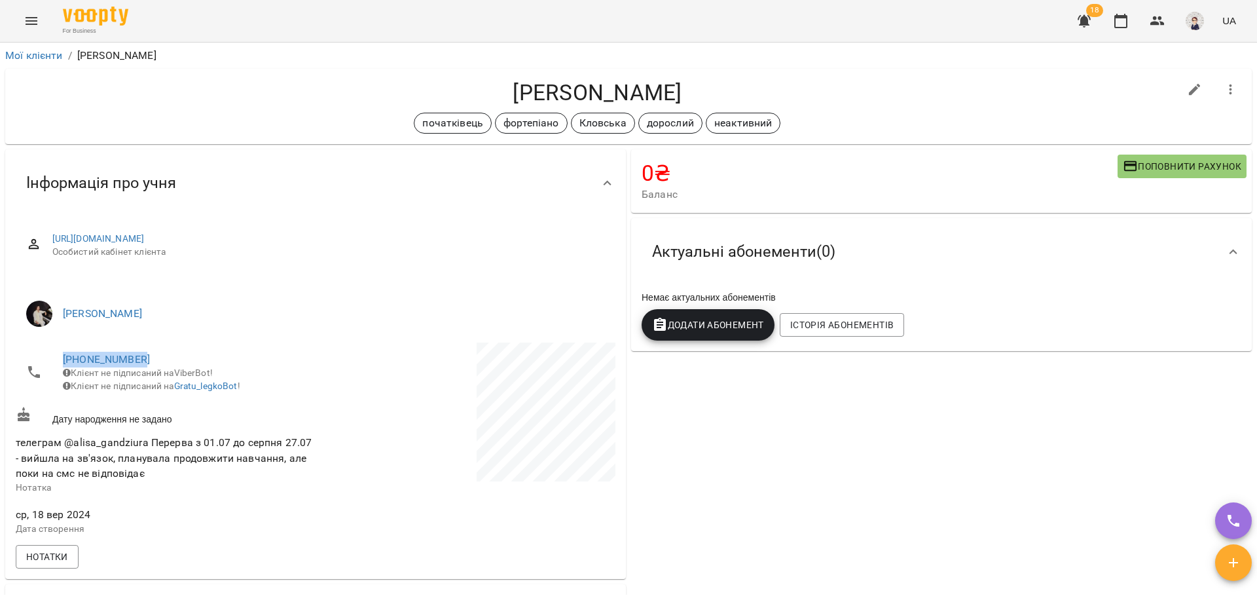
drag, startPoint x: 143, startPoint y: 359, endPoint x: 44, endPoint y: 357, distance: 98.9
click at [44, 357] on li "[PHONE_NUMBER] Клієнт не підписаний на ViberBot! Клієнт не підписаний на Gratu_…" at bounding box center [164, 372] width 297 height 60
copy link "[PHONE_NUMBER]"
click at [283, 328] on li "[PERSON_NAME]" at bounding box center [316, 313] width 600 height 37
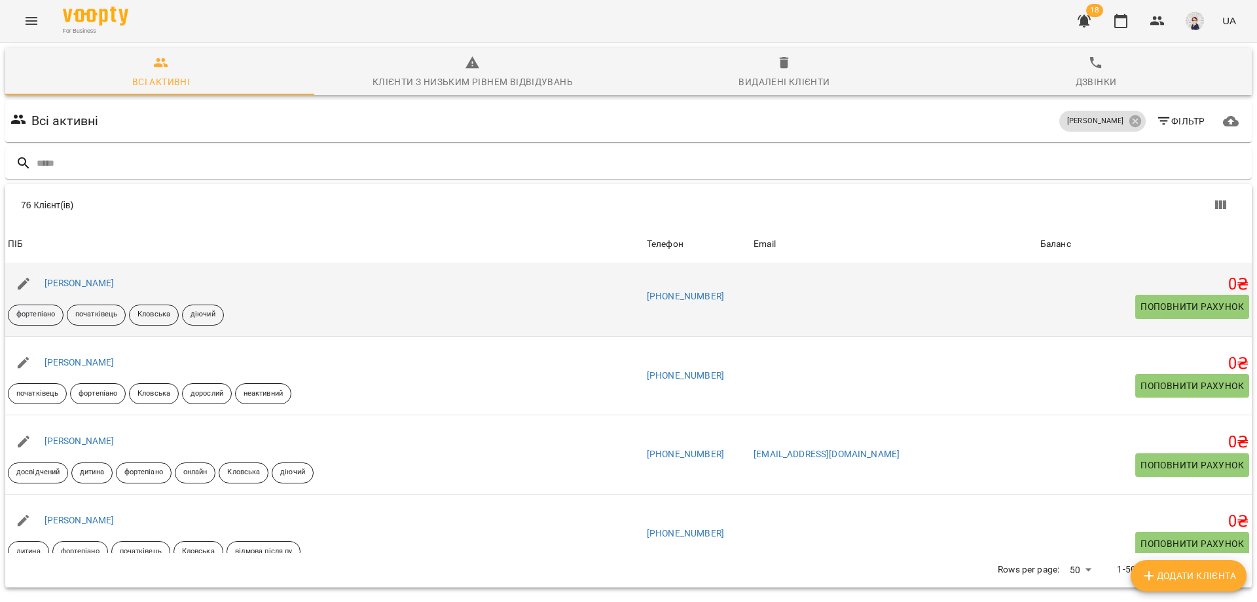
scroll to position [327, 0]
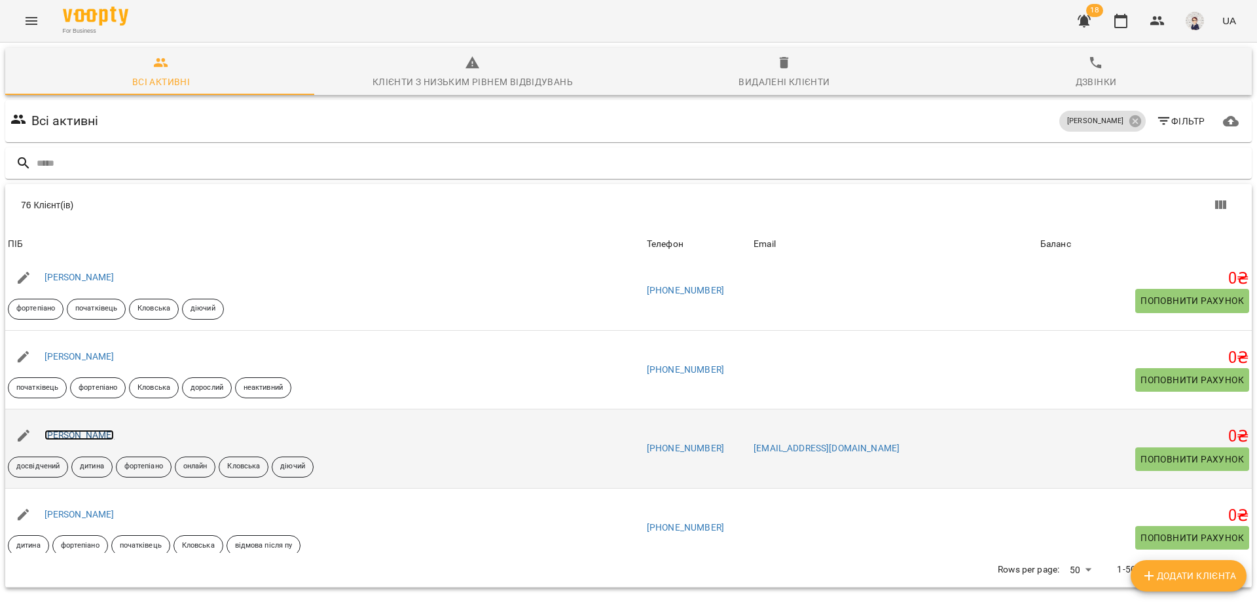
click at [97, 435] on link "[PERSON_NAME]" at bounding box center [80, 434] width 70 height 10
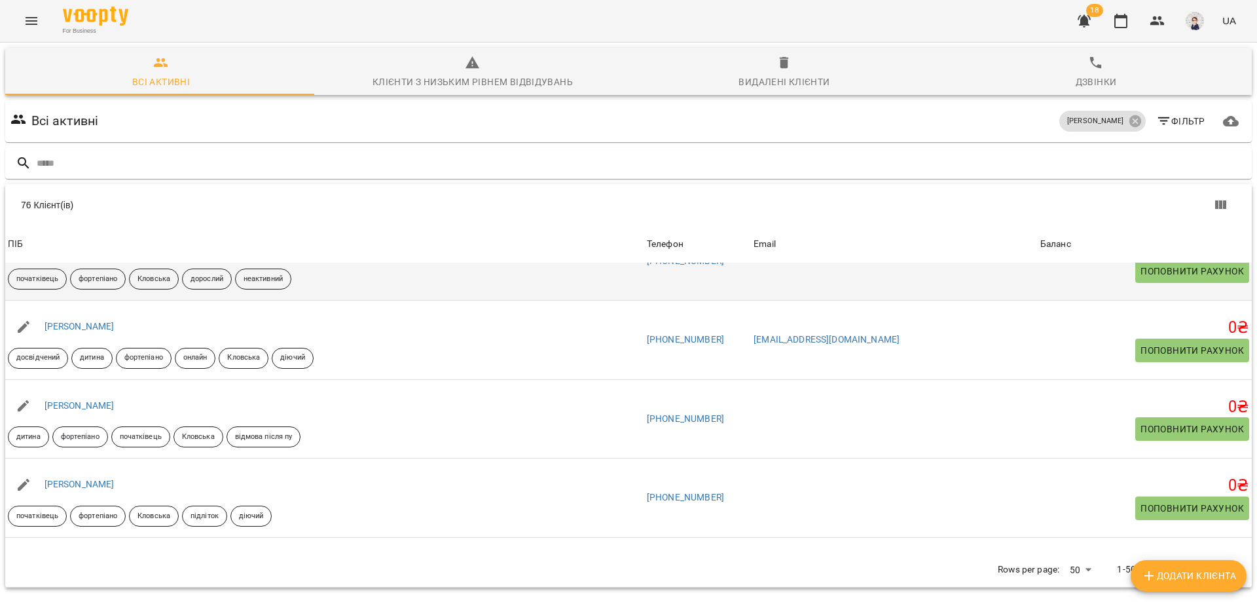
scroll to position [458, 0]
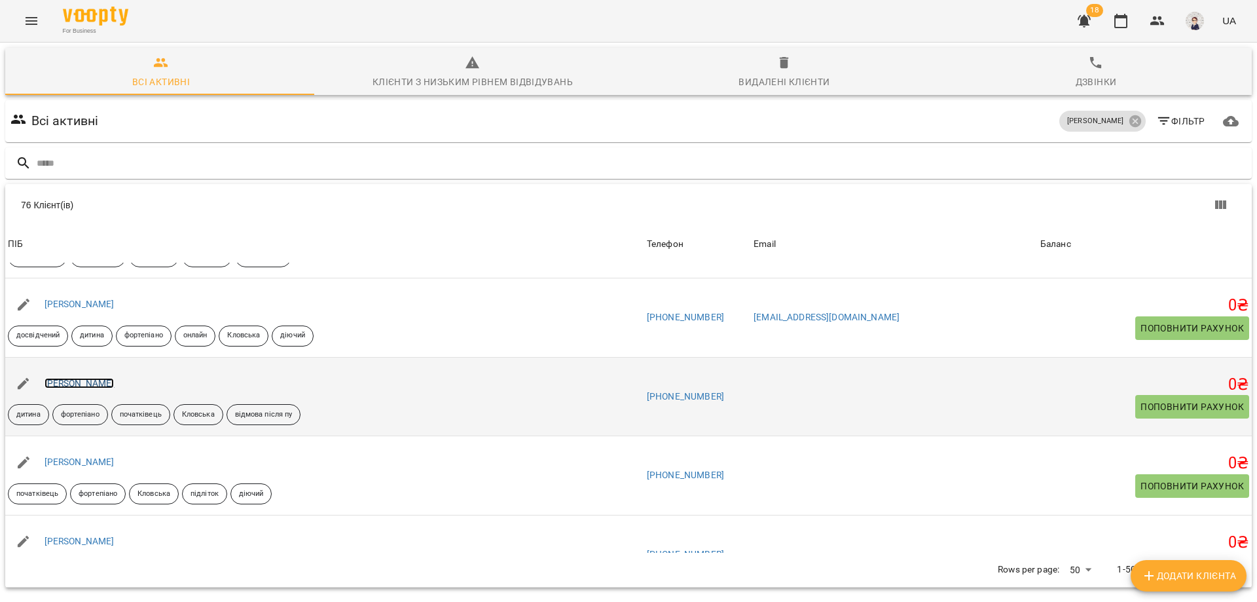
click at [91, 385] on link "[PERSON_NAME]" at bounding box center [80, 383] width 70 height 10
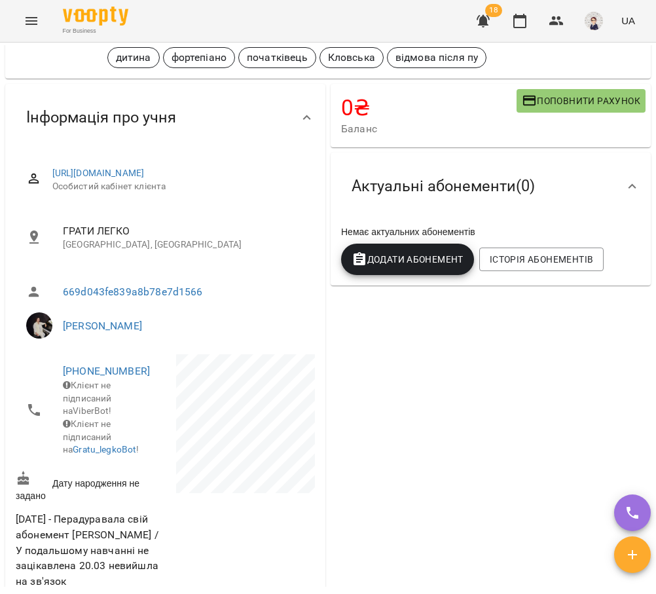
scroll to position [131, 0]
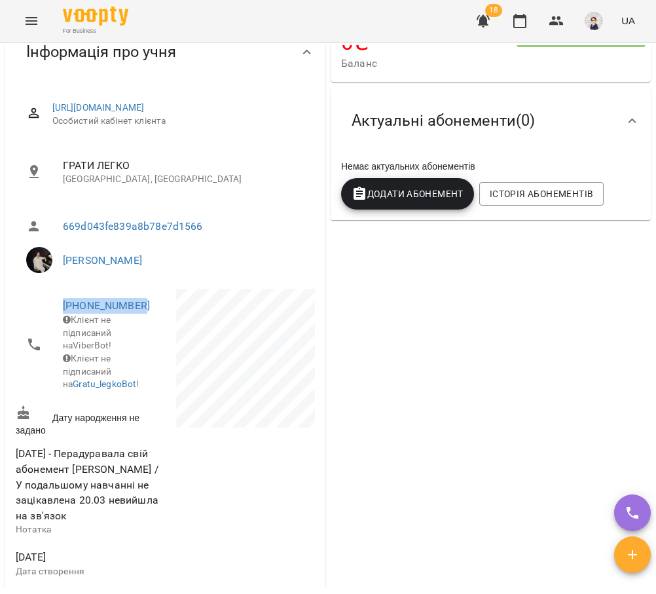
drag, startPoint x: 145, startPoint y: 318, endPoint x: 62, endPoint y: 316, distance: 83.2
click at [62, 316] on li "[PHONE_NUMBER] Клієнт не підписаний на ViberBot! Клієнт не підписаний на Gratu_…" at bounding box center [89, 344] width 147 height 111
copy link "[PHONE_NUMBER]"
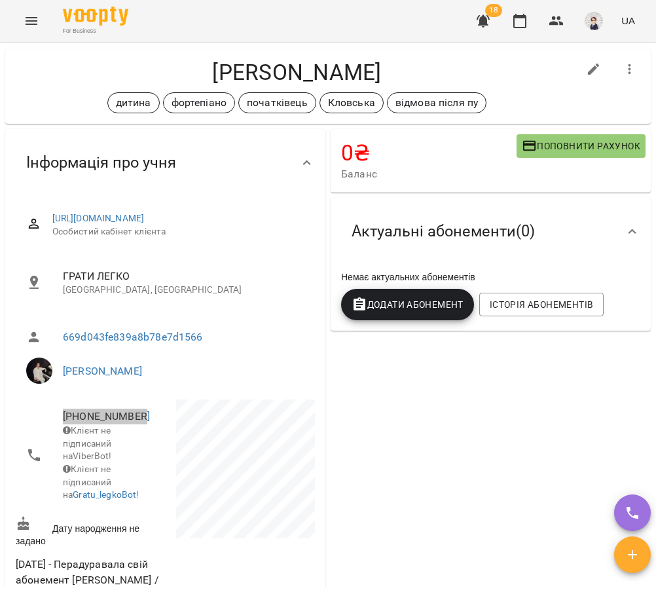
scroll to position [0, 0]
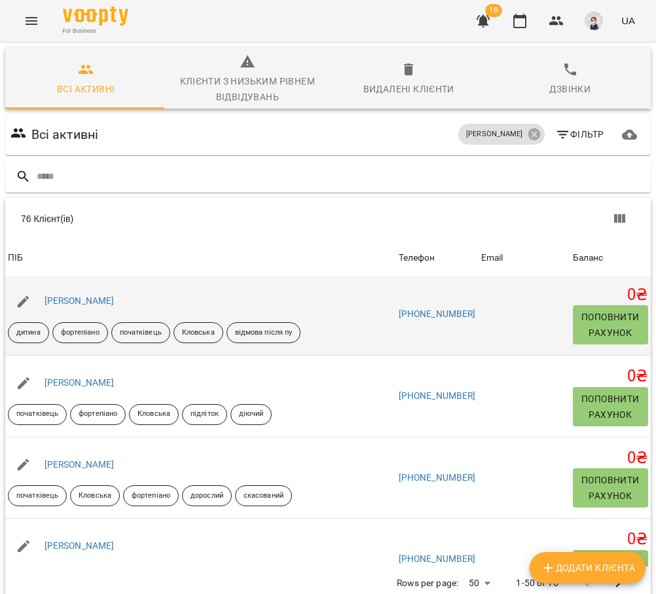
scroll to position [589, 0]
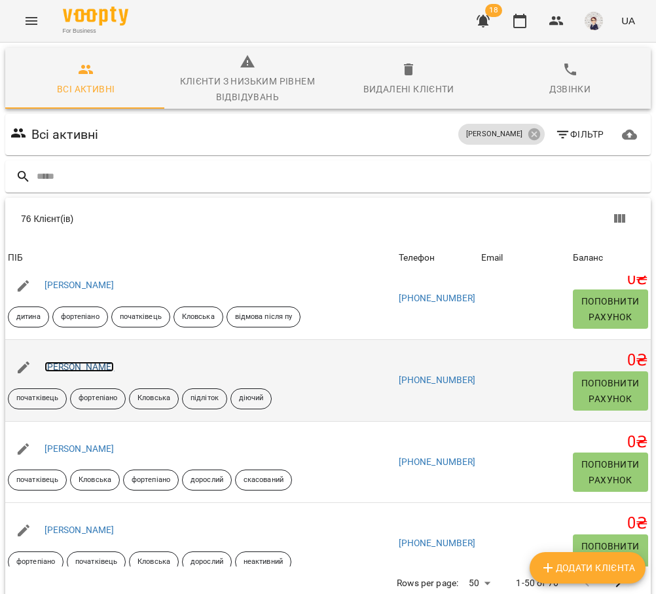
click at [83, 368] on link "[PERSON_NAME]" at bounding box center [80, 366] width 70 height 10
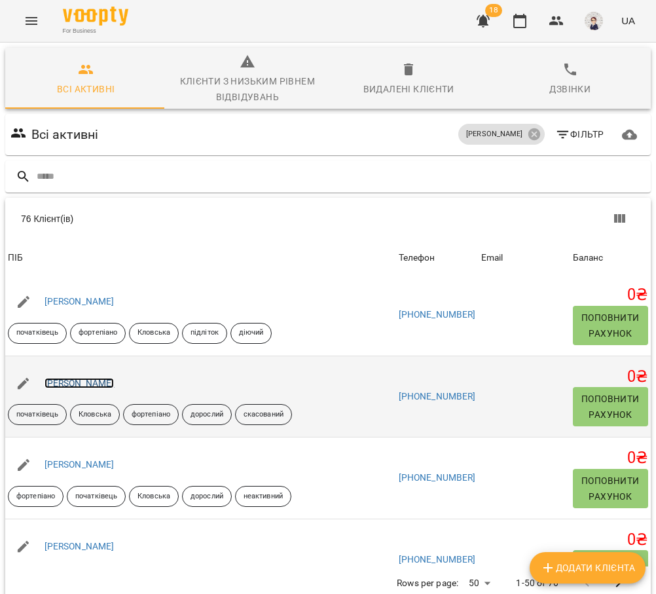
click at [92, 385] on link "[PERSON_NAME]" at bounding box center [80, 383] width 70 height 10
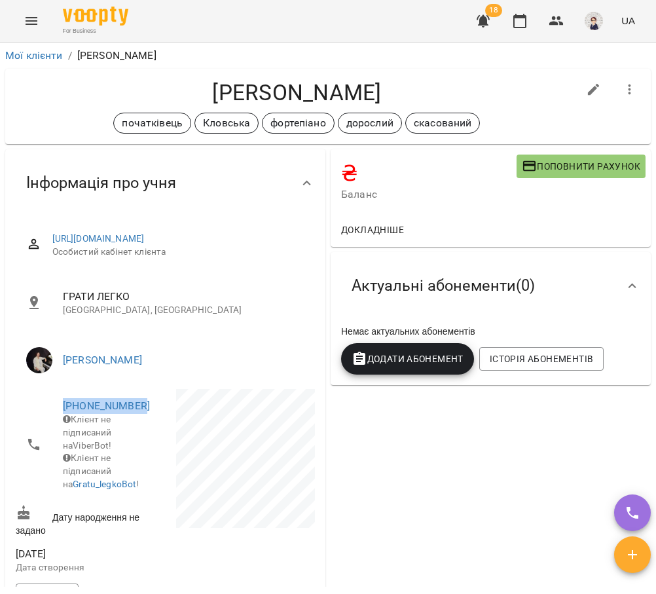
drag, startPoint x: 141, startPoint y: 416, endPoint x: 58, endPoint y: 417, distance: 83.1
click at [58, 417] on li "[PHONE_NUMBER] Клієнт не підписаний на ViberBot! Клієнт не підписаний на Gratu_…" at bounding box center [89, 444] width 147 height 111
copy link "[PHONE_NUMBER]"
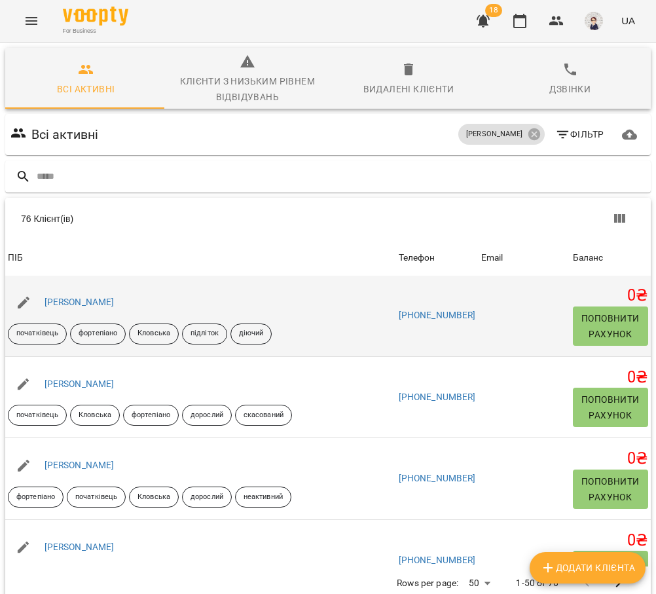
scroll to position [655, 0]
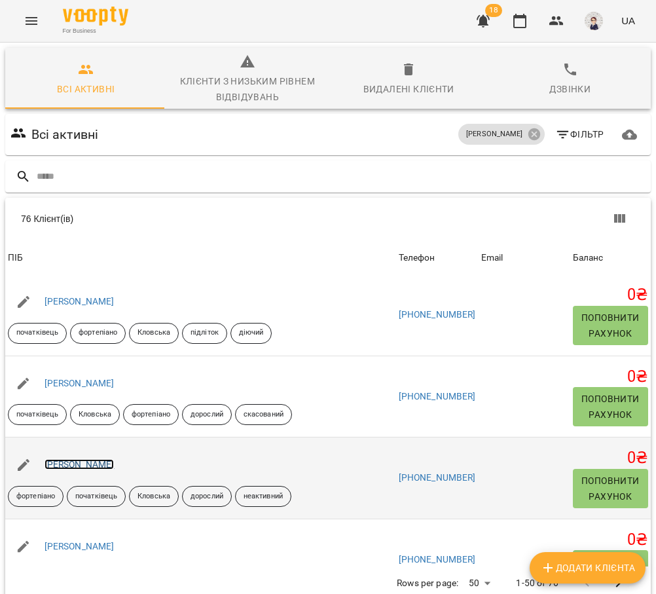
click at [94, 459] on link "[PERSON_NAME]" at bounding box center [80, 464] width 70 height 10
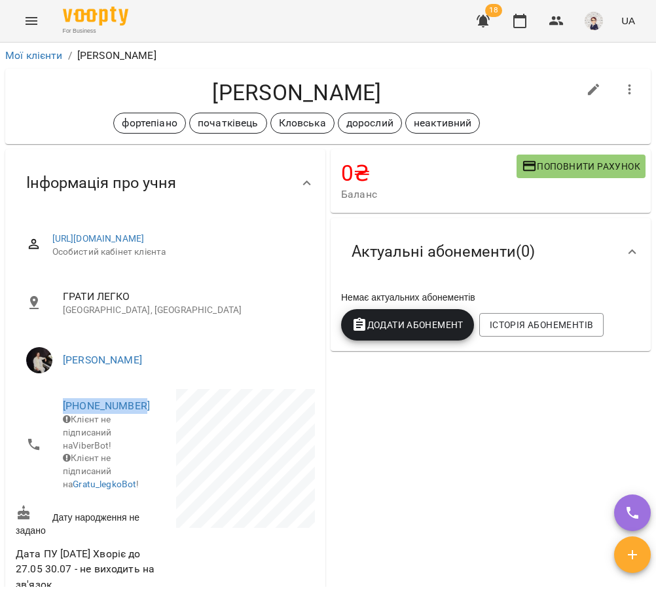
drag, startPoint x: 143, startPoint y: 418, endPoint x: 14, endPoint y: 403, distance: 129.9
click at [14, 403] on div "[PHONE_NUMBER] Клієнт не підписаний на ViberBot! Клієнт не підписаний на Gratu_…" at bounding box center [89, 444] width 153 height 117
copy link "[PHONE_NUMBER]"
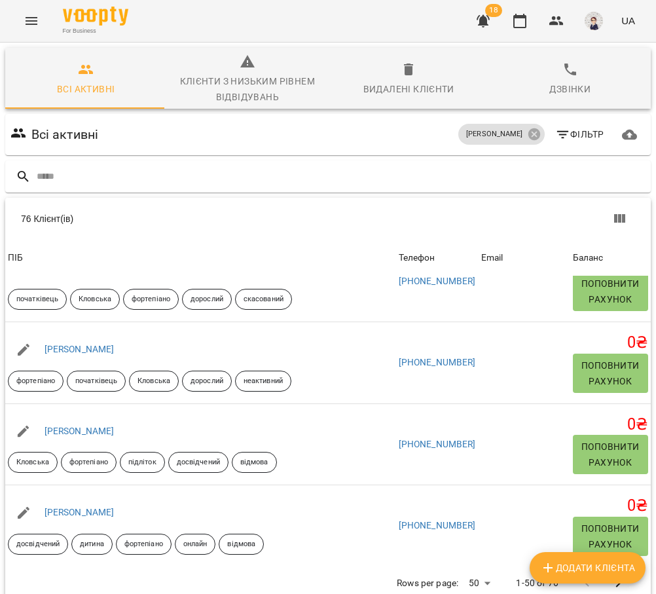
scroll to position [785, 0]
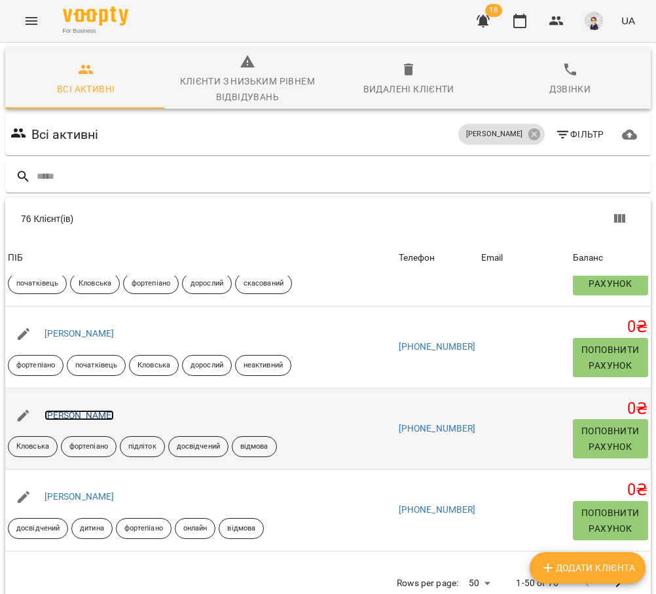
click at [95, 410] on link "[PERSON_NAME]" at bounding box center [80, 415] width 70 height 10
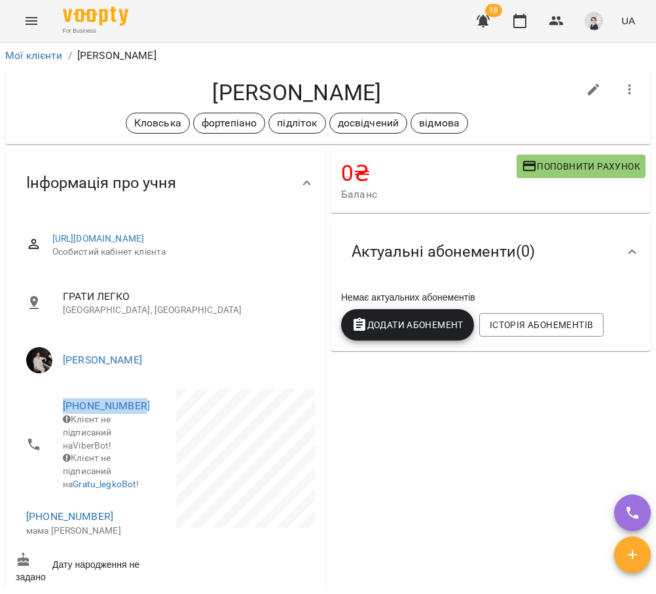
drag, startPoint x: 141, startPoint y: 418, endPoint x: 58, endPoint y: 410, distance: 82.8
click at [58, 410] on li "[PHONE_NUMBER] Клієнт не підписаний на ViberBot! Клієнт не підписаний на Gratu_…" at bounding box center [89, 444] width 147 height 111
copy link "[PHONE_NUMBER]"
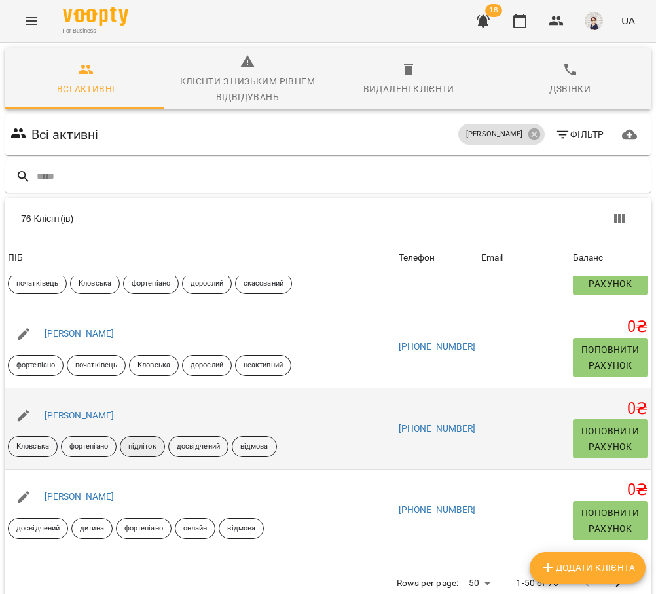
scroll to position [851, 0]
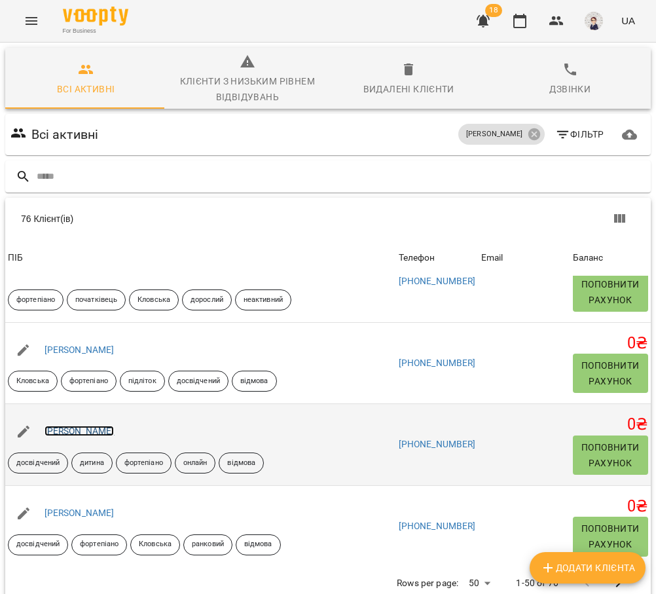
click at [75, 427] on link "[PERSON_NAME]" at bounding box center [80, 430] width 70 height 10
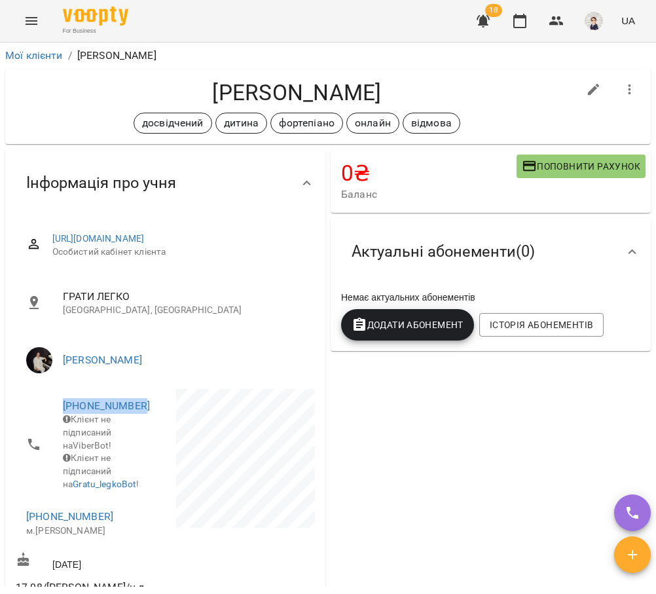
drag, startPoint x: 143, startPoint y: 419, endPoint x: 58, endPoint y: 410, distance: 85.6
click at [58, 410] on li "[PHONE_NUMBER] Клієнт не підписаний на ViberBot! Клієнт не підписаний на Gratu_…" at bounding box center [89, 444] width 147 height 111
copy link "[PHONE_NUMBER]"
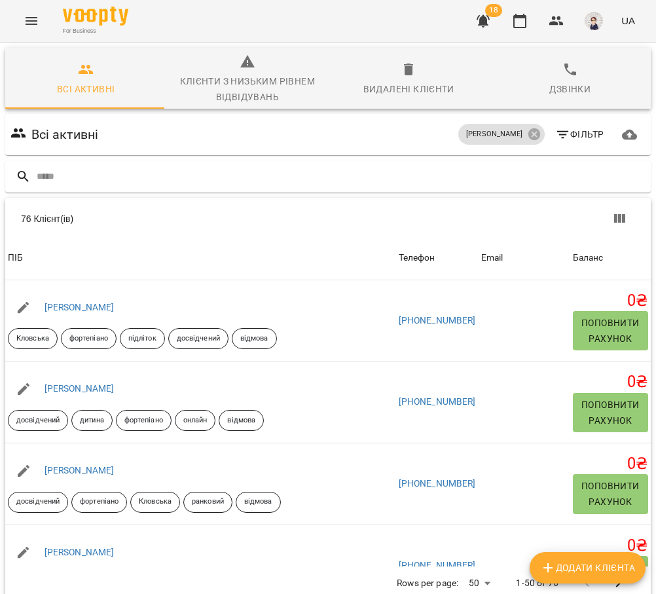
scroll to position [916, 0]
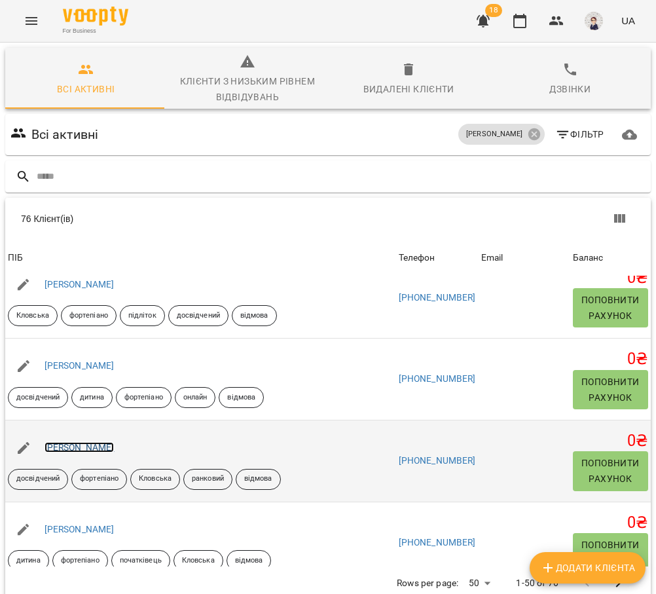
click at [86, 447] on link "[PERSON_NAME]" at bounding box center [80, 447] width 70 height 10
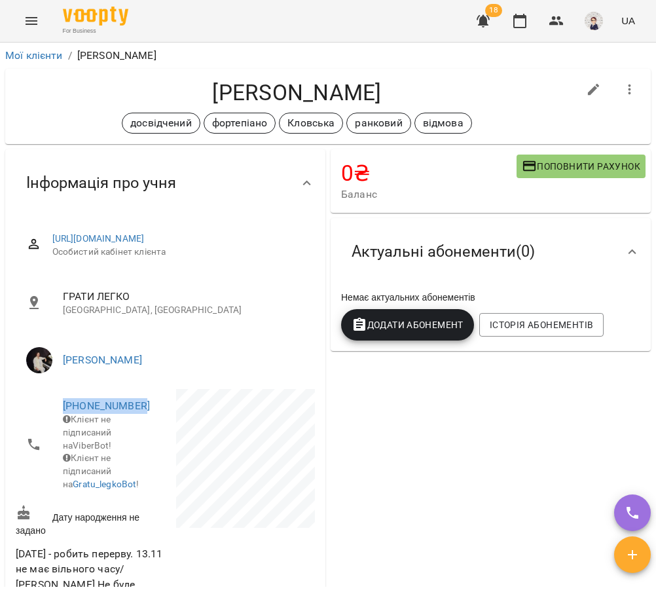
drag, startPoint x: 145, startPoint y: 416, endPoint x: 43, endPoint y: 416, distance: 102.1
click at [43, 416] on li "[PHONE_NUMBER] Клієнт не підписаний на ViberBot! Клієнт не підписаний на Gratu_…" at bounding box center [89, 444] width 147 height 111
copy link "[PHONE_NUMBER]"
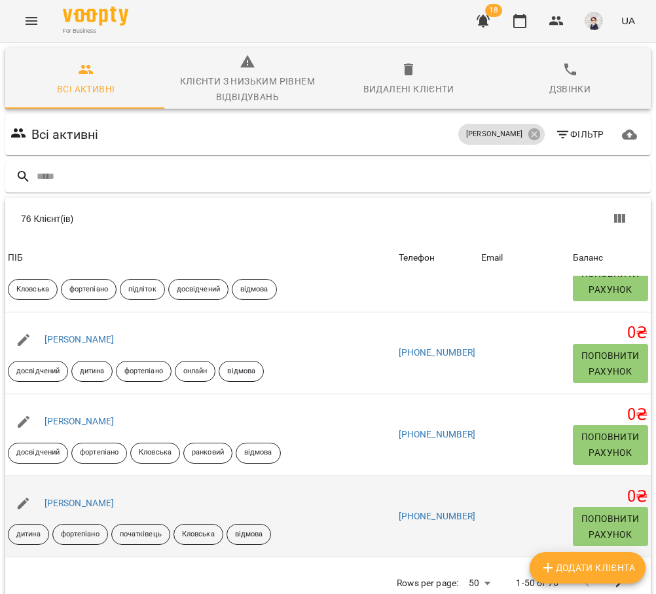
scroll to position [982, 0]
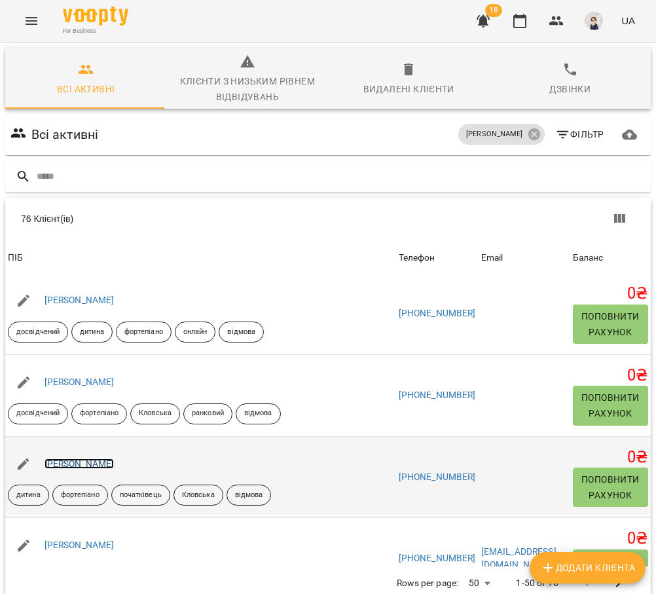
click at [81, 463] on link "[PERSON_NAME]" at bounding box center [80, 463] width 70 height 10
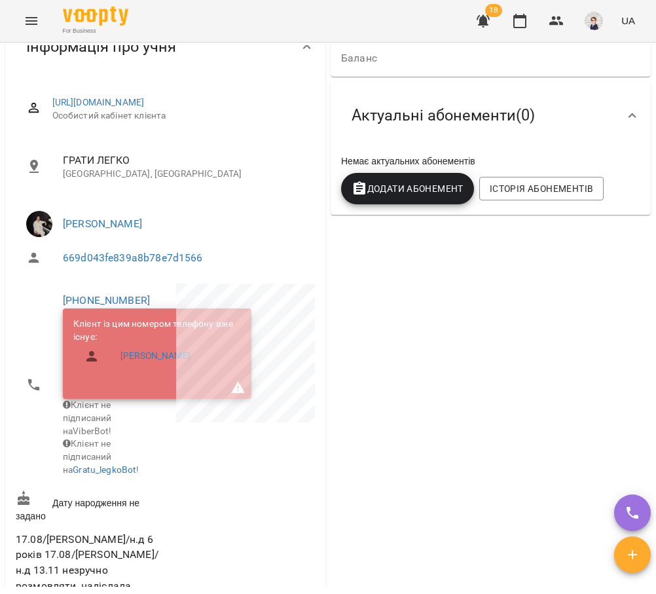
scroll to position [131, 0]
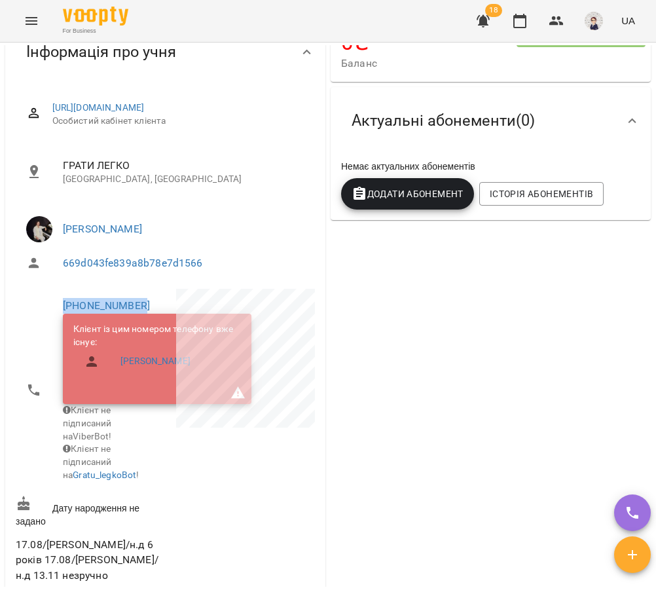
drag, startPoint x: 144, startPoint y: 319, endPoint x: 43, endPoint y: 314, distance: 100.9
click at [43, 314] on li "[PHONE_NUMBER] Клієнт із цим номером телефону вже існує: [PERSON_NAME] Клієнт н…" at bounding box center [89, 390] width 147 height 202
copy link "[PHONE_NUMBER]"
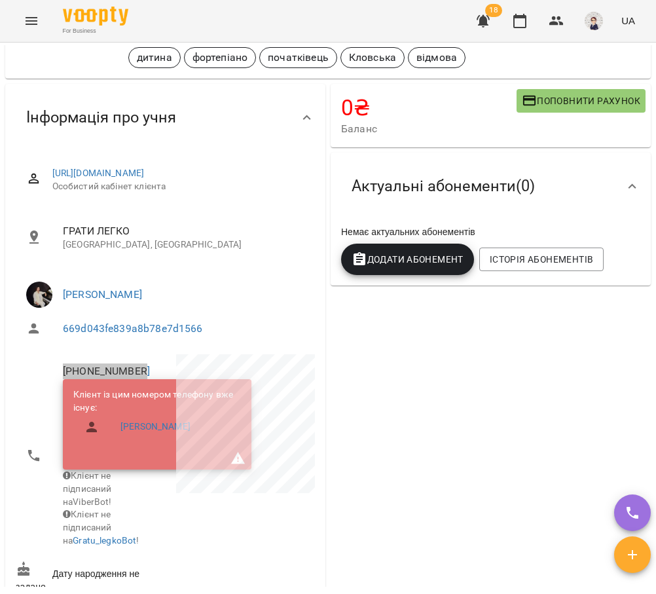
scroll to position [0, 0]
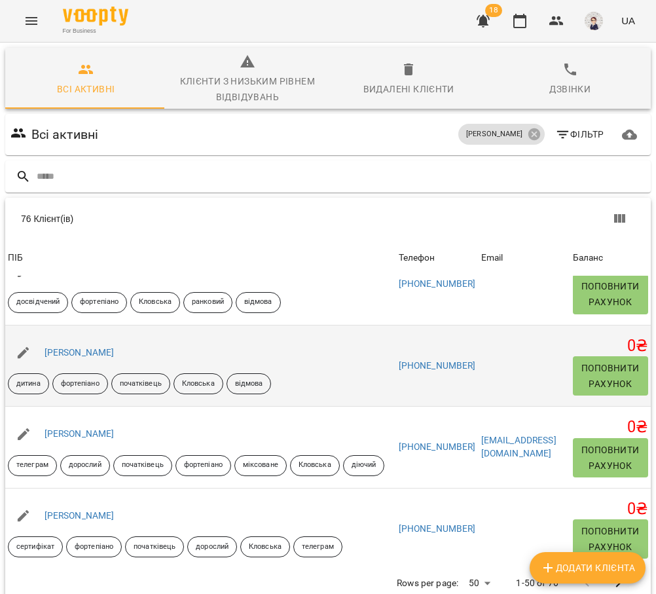
scroll to position [1113, 0]
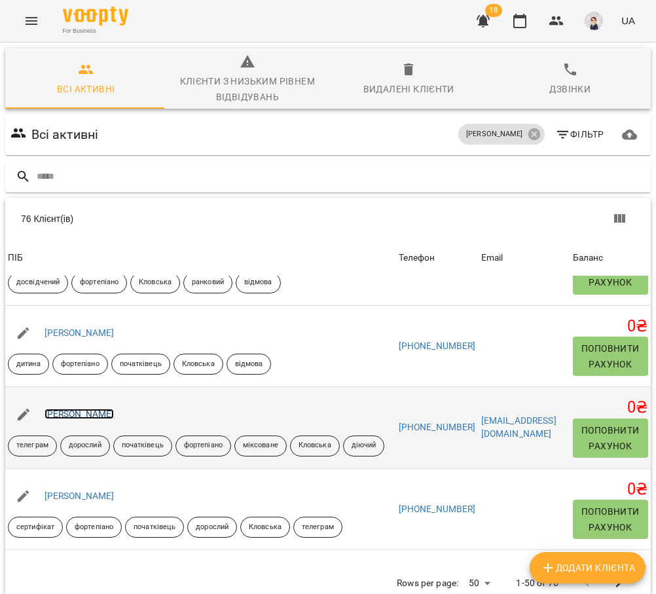
click at [77, 416] on link "[PERSON_NAME]" at bounding box center [80, 413] width 70 height 10
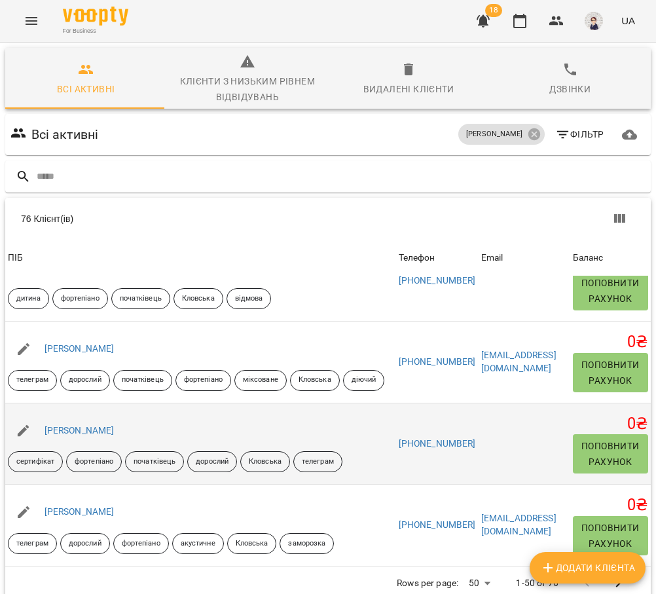
scroll to position [1244, 0]
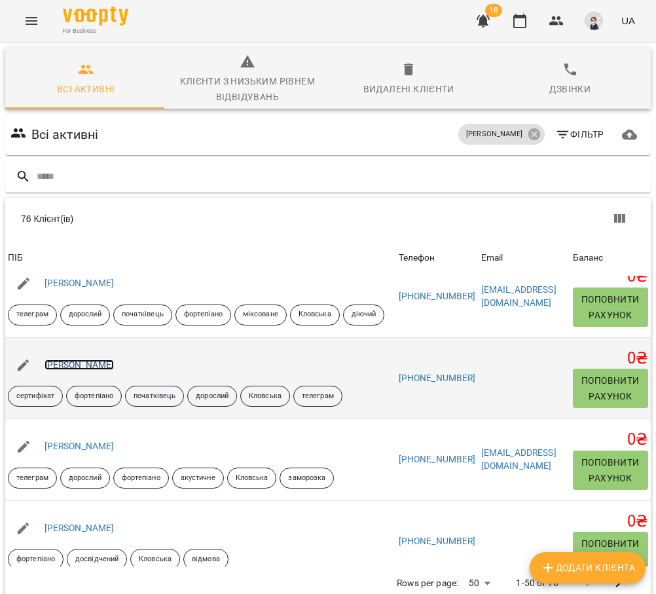
click at [76, 363] on link "[PERSON_NAME]" at bounding box center [80, 364] width 70 height 10
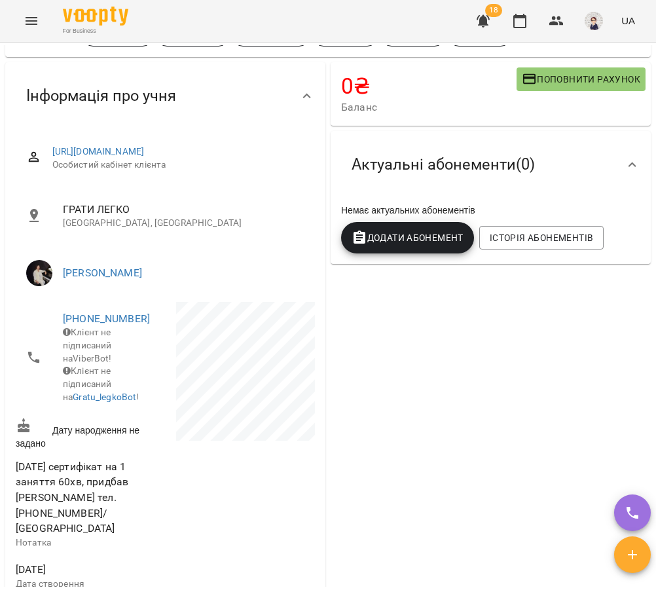
scroll to position [65, 0]
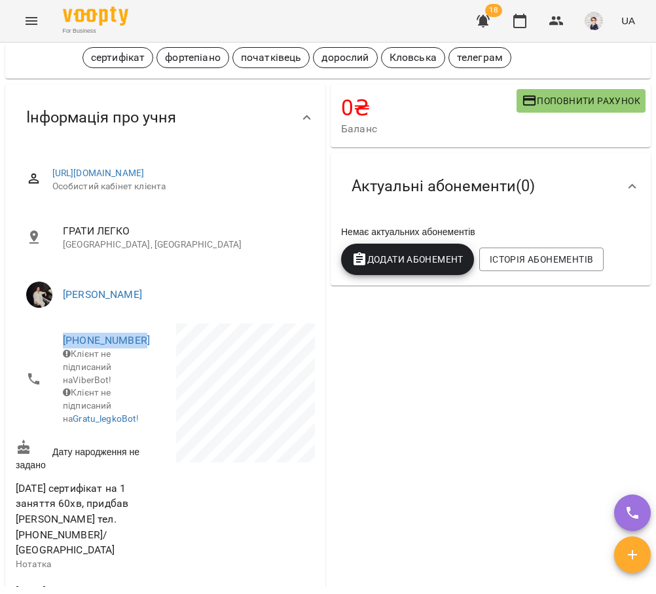
drag, startPoint x: 145, startPoint y: 352, endPoint x: 48, endPoint y: 337, distance: 97.4
click at [48, 337] on li "[PHONE_NUMBER] Клієнт не підписаний на ViberBot! Клієнт не підписаний на Gratu_…" at bounding box center [89, 378] width 147 height 111
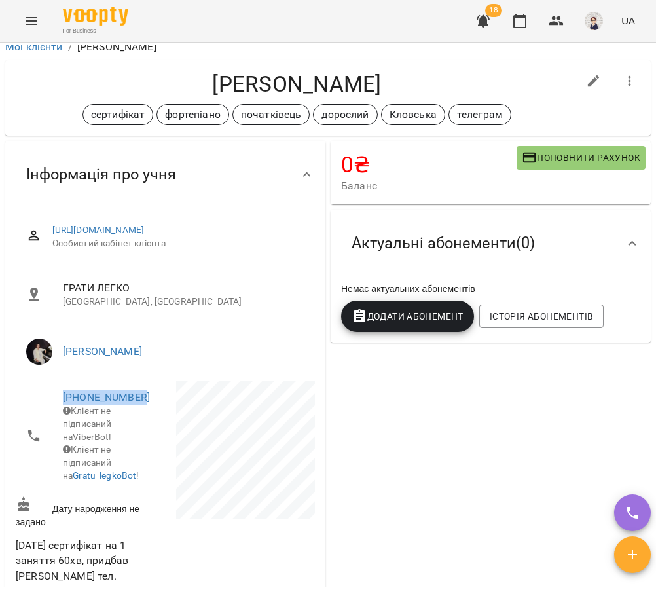
scroll to position [0, 0]
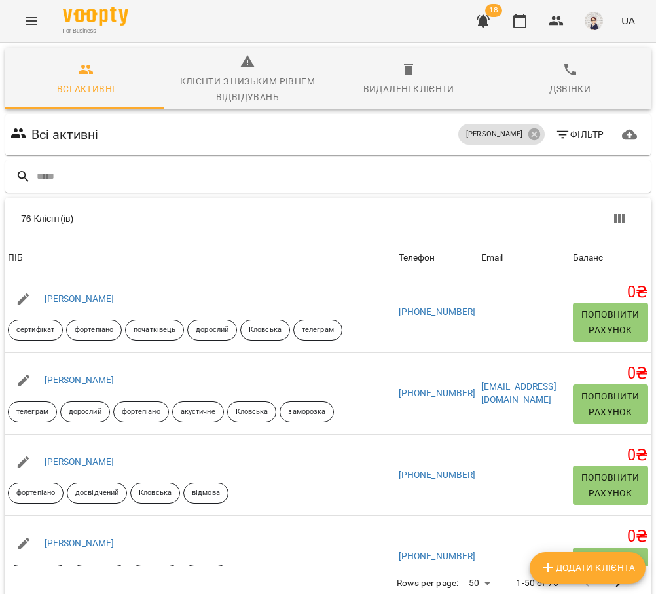
scroll to position [1309, 0]
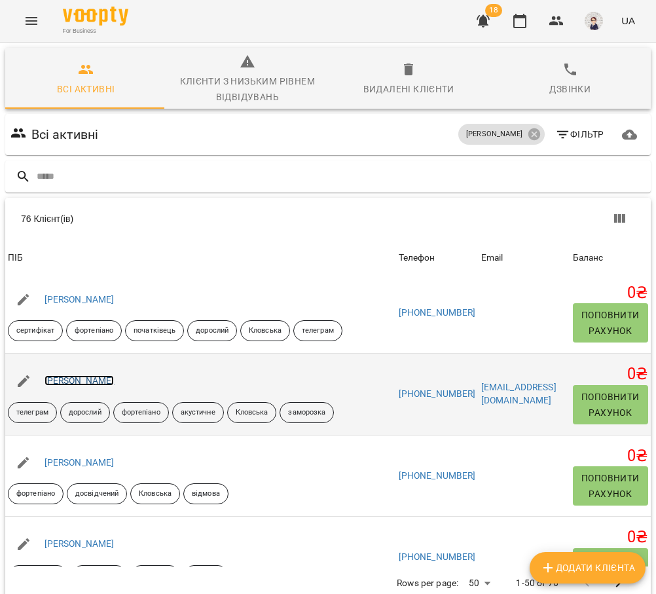
click at [79, 379] on link "[PERSON_NAME]" at bounding box center [80, 380] width 70 height 10
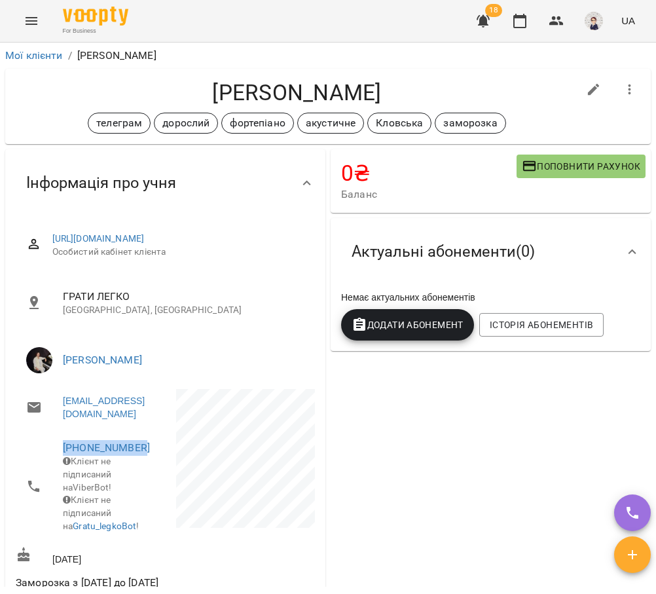
drag, startPoint x: 147, startPoint y: 448, endPoint x: 43, endPoint y: 439, distance: 105.1
click at [43, 439] on li "[PHONE_NUMBER] Клієнт не підписаний на ViberBot! Клієнт не підписаний на Gratu_…" at bounding box center [89, 486] width 147 height 111
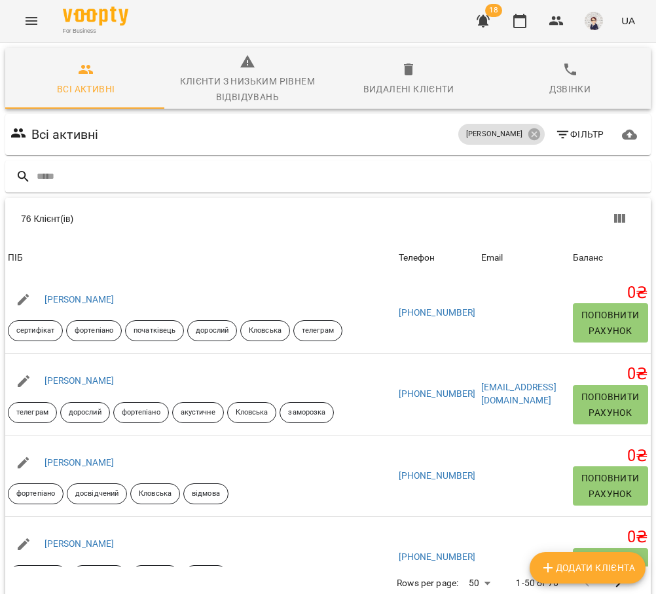
scroll to position [1375, 0]
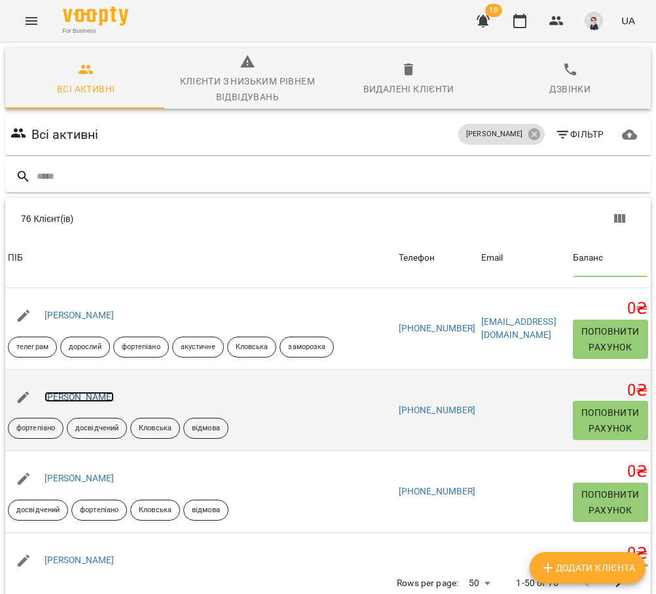
click at [89, 399] on link "[PERSON_NAME]" at bounding box center [80, 396] width 70 height 10
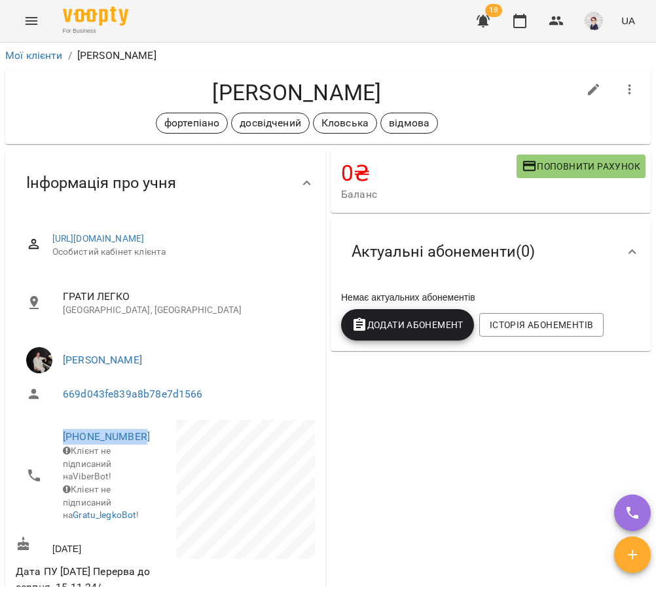
drag, startPoint x: 144, startPoint y: 448, endPoint x: 48, endPoint y: 431, distance: 97.0
click at [48, 431] on div "[PHONE_NUMBER] Клієнт не підписаний на ViberBot! Клієнт не підписаний на Gratu_…" at bounding box center [89, 475] width 153 height 117
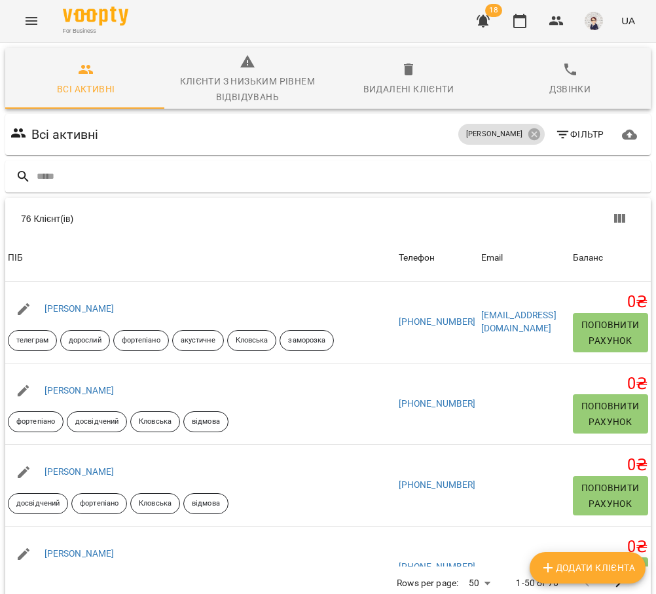
scroll to position [1440, 0]
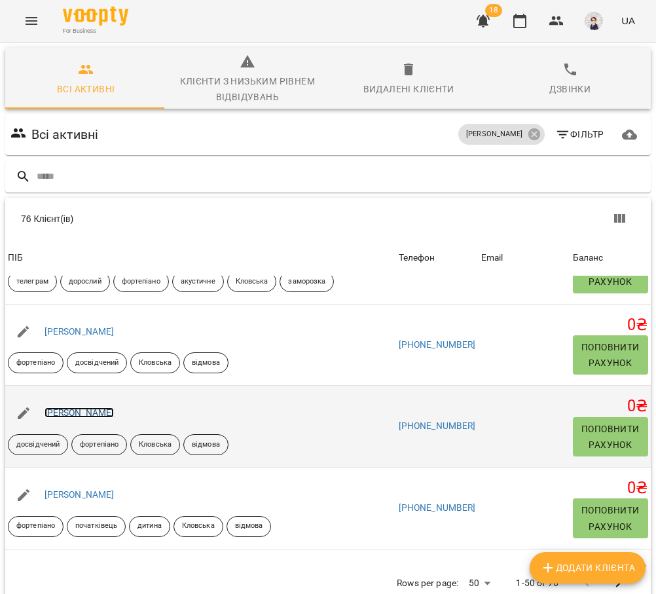
click at [77, 415] on link "[PERSON_NAME]" at bounding box center [80, 412] width 70 height 10
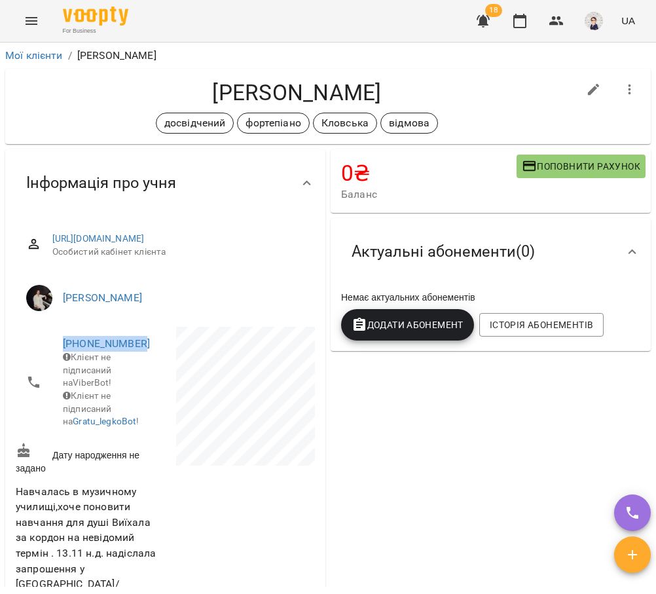
drag, startPoint x: 115, startPoint y: 352, endPoint x: 59, endPoint y: 340, distance: 57.4
click at [59, 340] on li "[PHONE_NUMBER] Клієнт не підписаний на ViberBot! Клієнт не підписаний на Gratu_…" at bounding box center [89, 382] width 147 height 111
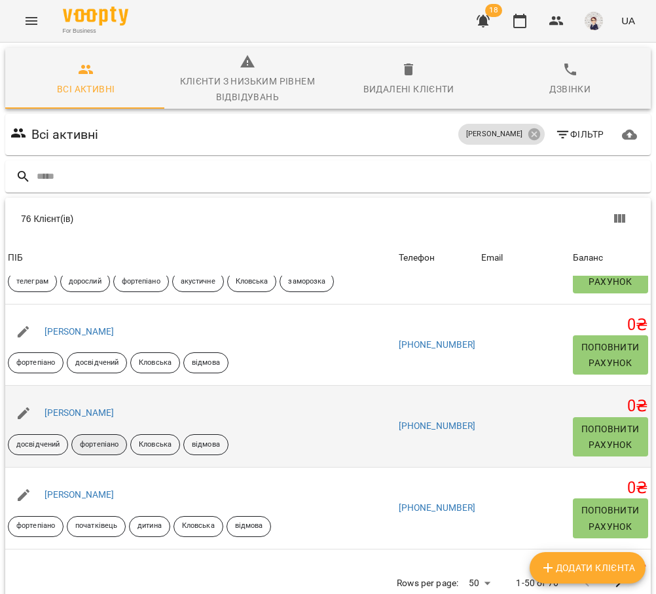
scroll to position [1506, 0]
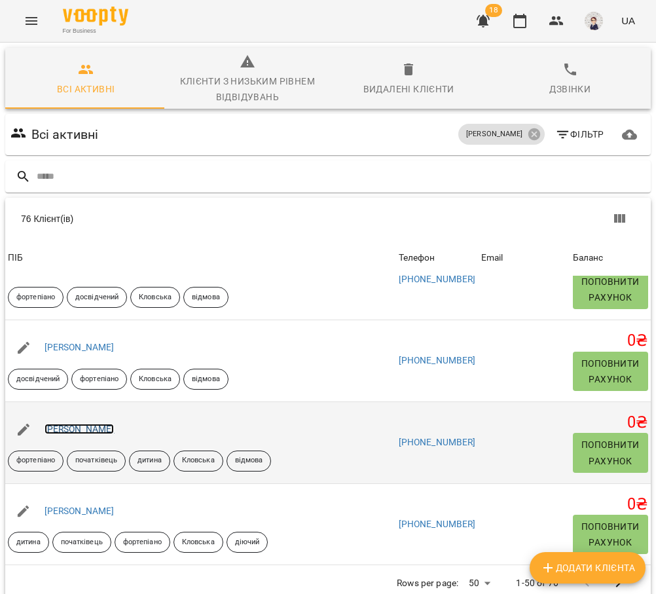
click at [96, 424] on link "[PERSON_NAME]" at bounding box center [80, 429] width 70 height 10
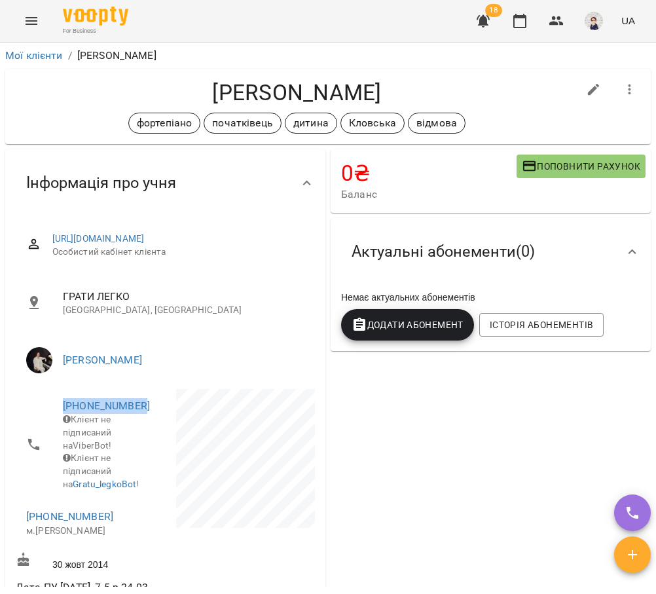
drag, startPoint x: 143, startPoint y: 418, endPoint x: 52, endPoint y: 409, distance: 92.0
click at [52, 409] on li "[PHONE_NUMBER] Клієнт не підписаний на ViberBot! Клієнт не підписаний на Gratu_…" at bounding box center [89, 444] width 147 height 111
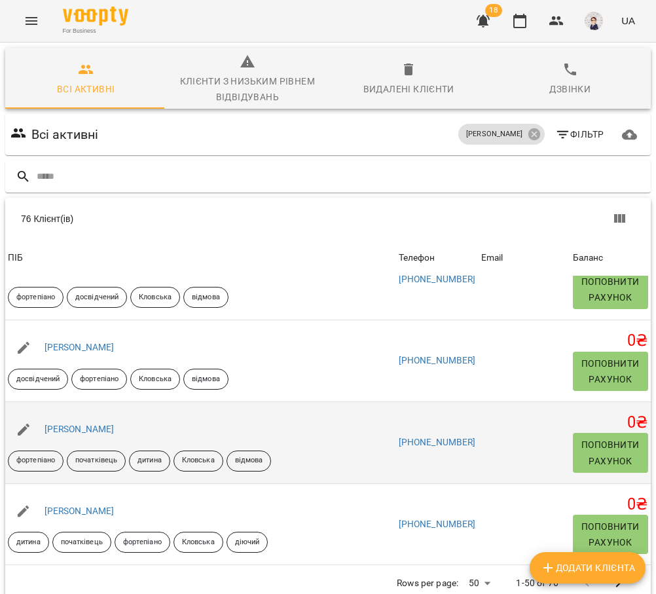
scroll to position [1571, 0]
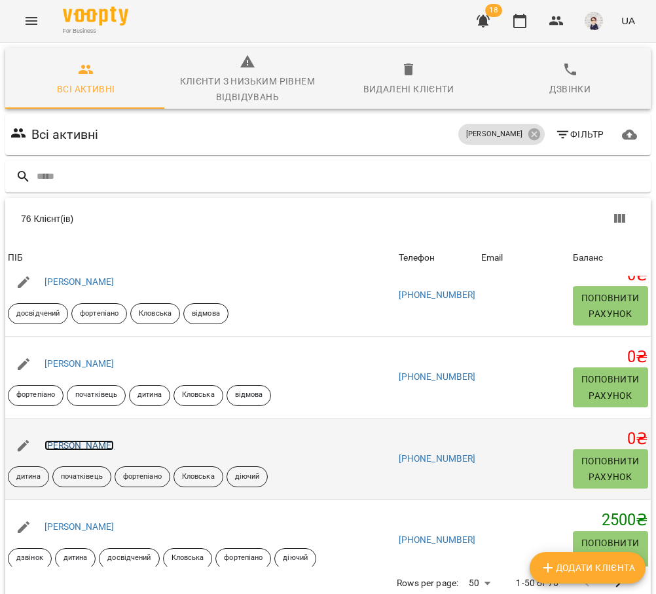
click at [97, 446] on link "[PERSON_NAME]" at bounding box center [80, 445] width 70 height 10
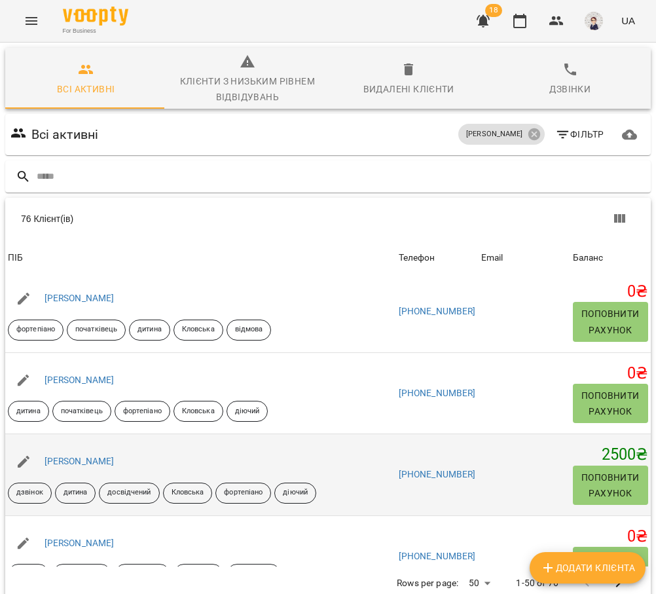
scroll to position [1702, 0]
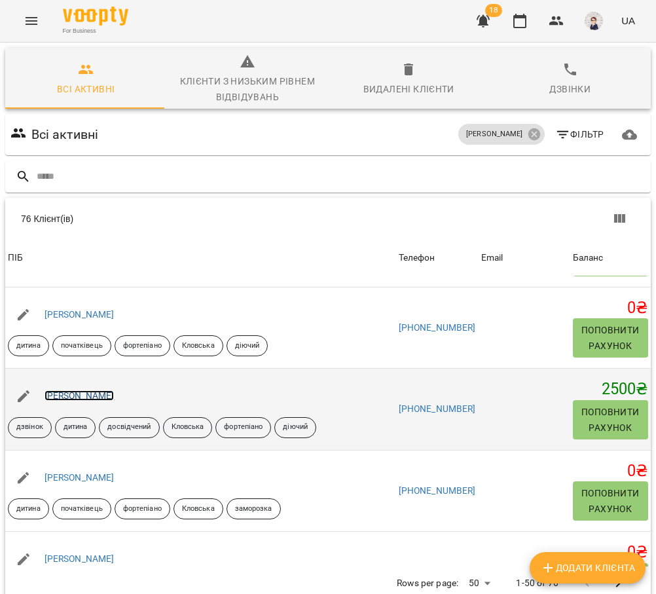
click at [100, 396] on link "[PERSON_NAME]" at bounding box center [80, 395] width 70 height 10
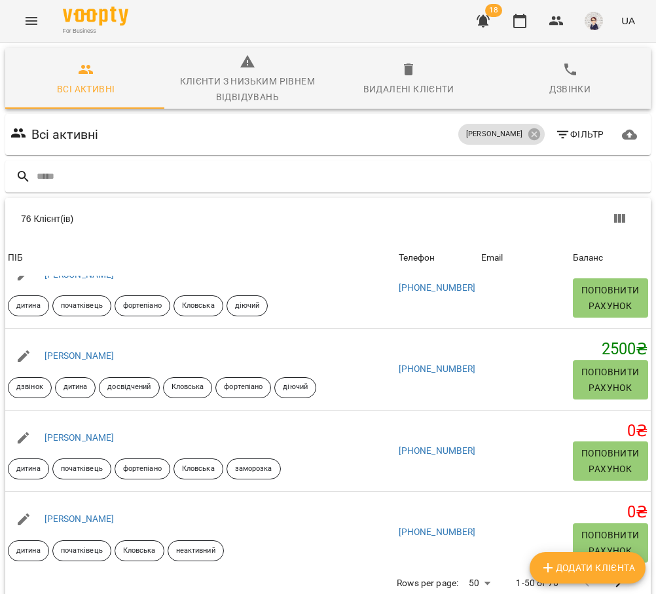
scroll to position [1767, 0]
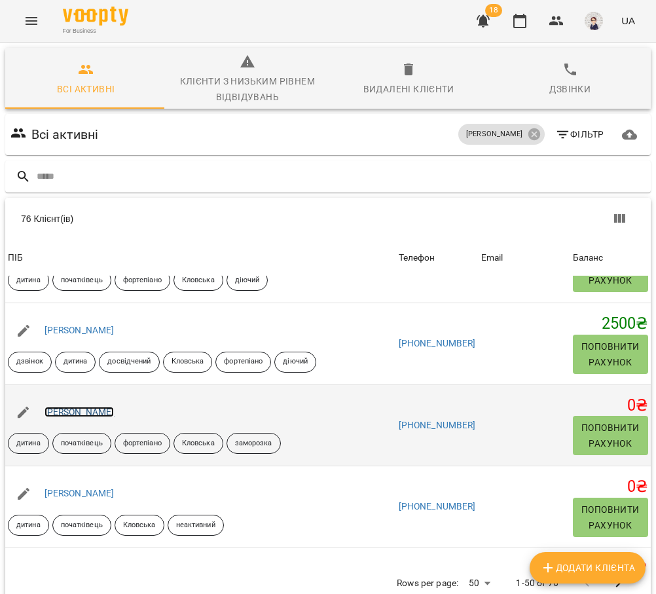
click at [84, 415] on link "[PERSON_NAME]" at bounding box center [80, 411] width 70 height 10
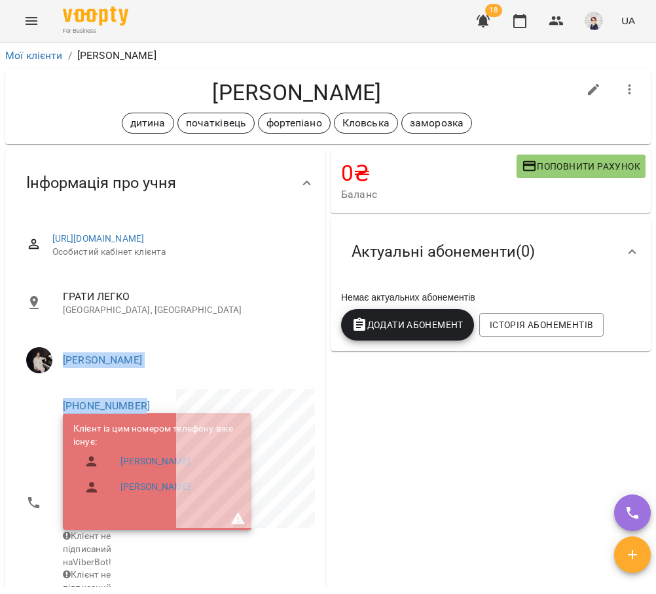
drag, startPoint x: 143, startPoint y: 416, endPoint x: 57, endPoint y: 401, distance: 87.7
click at [56, 400] on div "[PHONE_NUMBER] Клієнт із цим номером телефону вже існує: [PERSON_NAME] [PERSON_…" at bounding box center [89, 502] width 153 height 233
click at [79, 384] on ul "[PERSON_NAME]" at bounding box center [165, 359] width 299 height 47
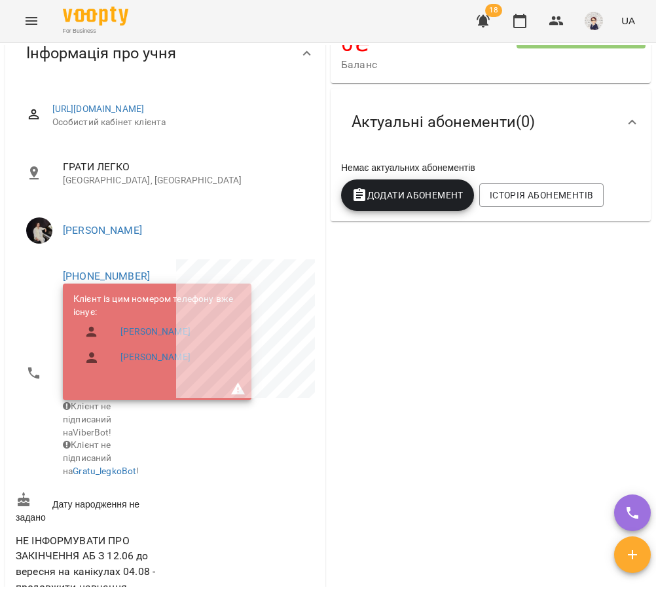
scroll to position [131, 0]
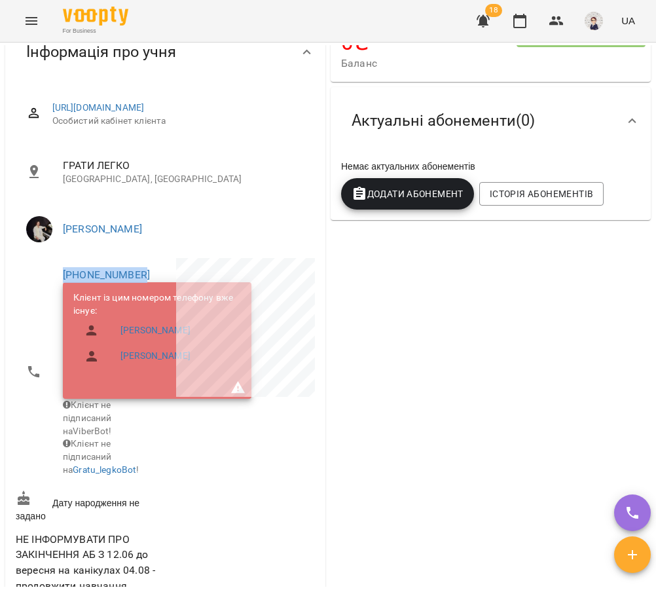
drag, startPoint x: 145, startPoint y: 286, endPoint x: 50, endPoint y: 277, distance: 95.4
click at [50, 277] on li "[PHONE_NUMBER] Клієнт із цим номером телефону вже існує: [PERSON_NAME] [PERSON_…" at bounding box center [89, 372] width 147 height 228
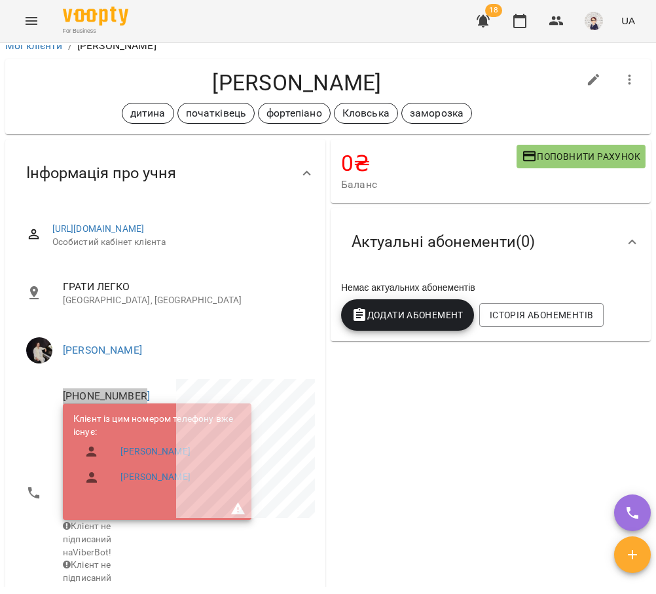
scroll to position [0, 0]
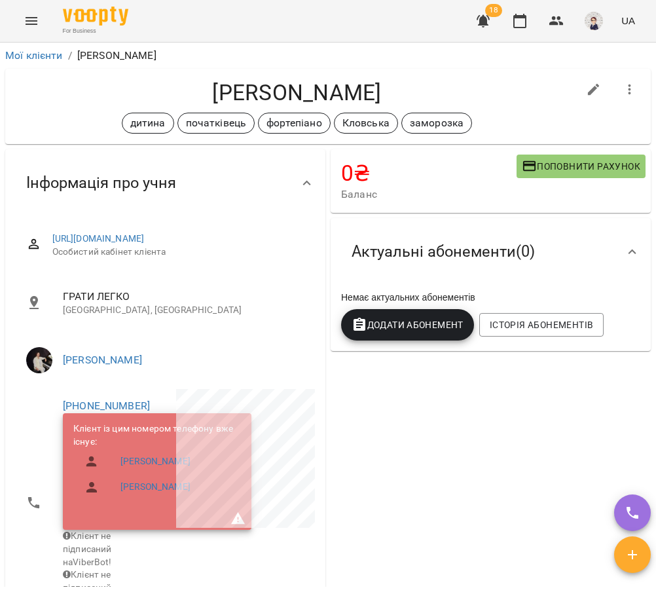
drag, startPoint x: 217, startPoint y: 301, endPoint x: 218, endPoint y: 309, distance: 7.9
click at [217, 301] on span "ГРАТИ ЛЕГКО" at bounding box center [184, 297] width 242 height 16
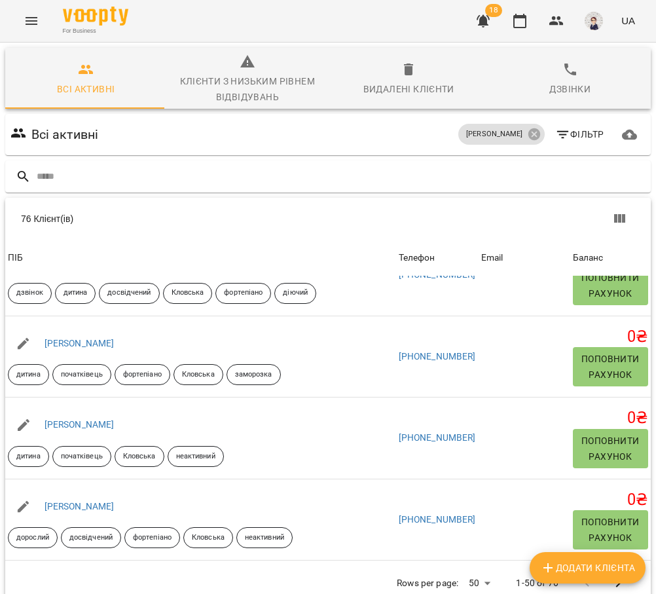
scroll to position [1833, 0]
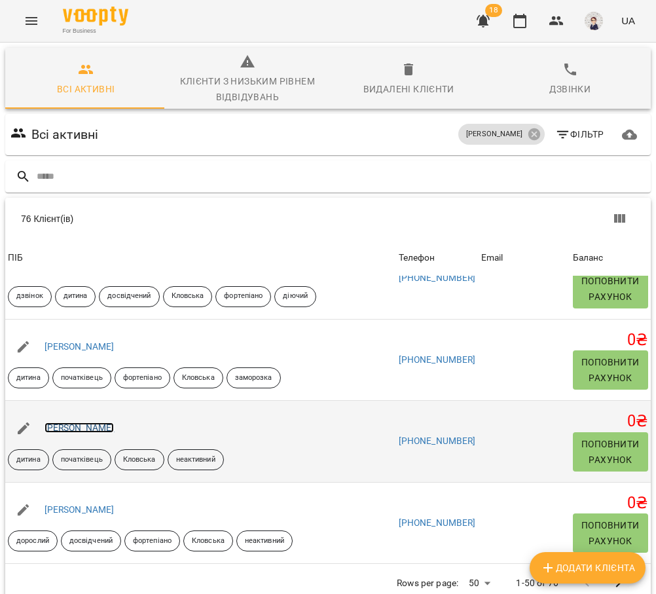
click at [88, 422] on link "[PERSON_NAME]" at bounding box center [80, 427] width 70 height 10
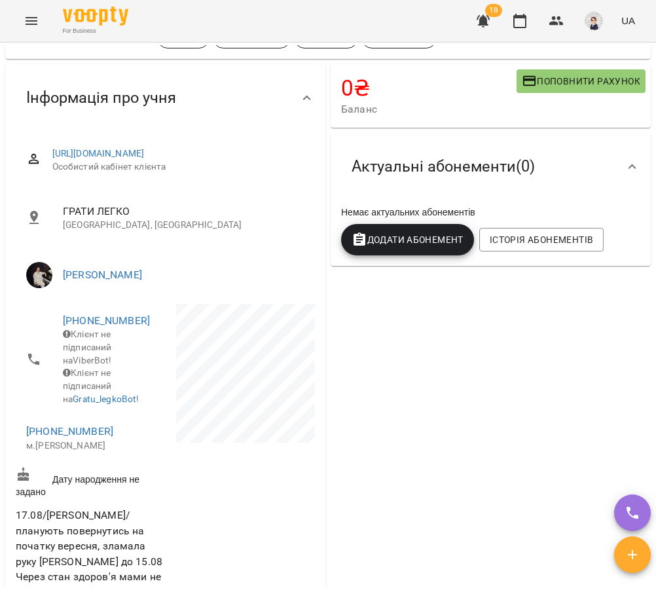
scroll to position [65, 0]
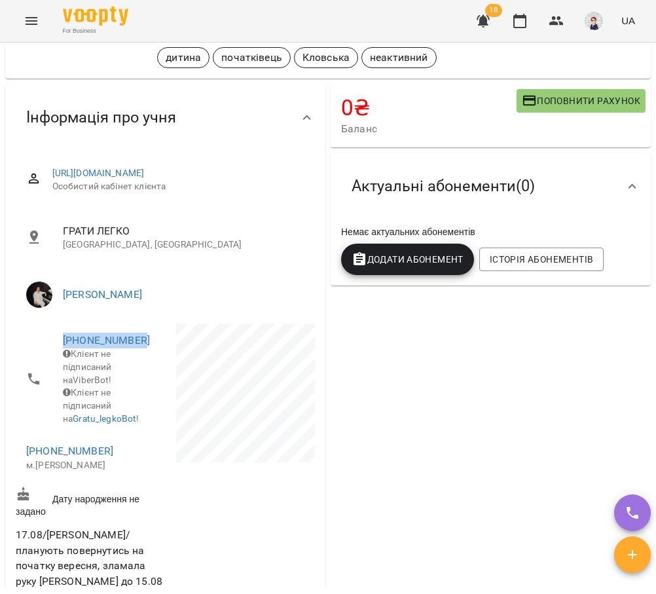
drag, startPoint x: 141, startPoint y: 352, endPoint x: 45, endPoint y: 339, distance: 97.8
click at [45, 339] on li "[PHONE_NUMBER] Клієнт не підписаний на ViberBot! Клієнт не підписаний на Gratu_…" at bounding box center [89, 378] width 147 height 111
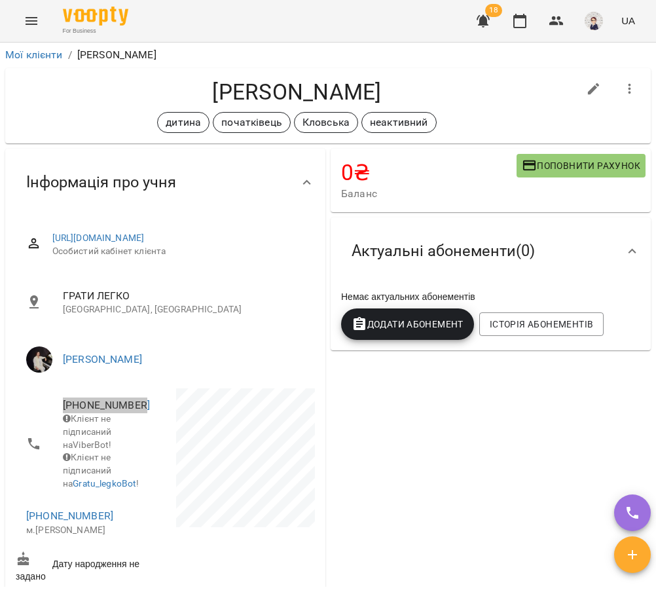
scroll to position [0, 0]
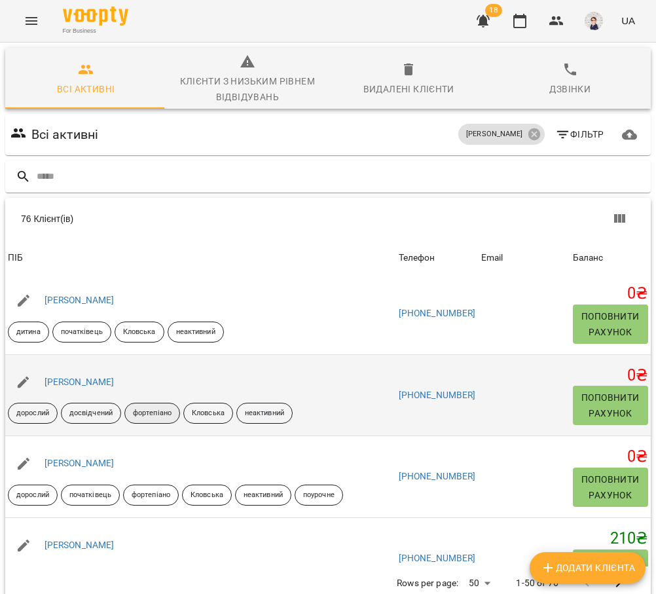
scroll to position [1964, 0]
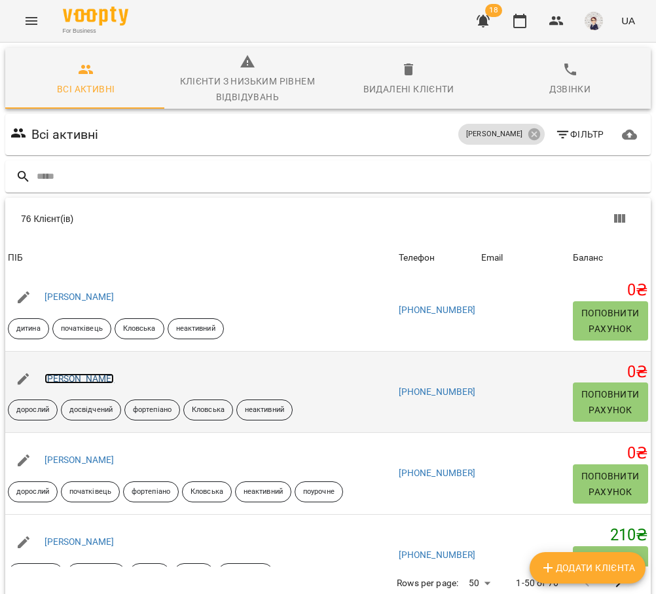
click at [92, 380] on link "[PERSON_NAME]" at bounding box center [80, 378] width 70 height 10
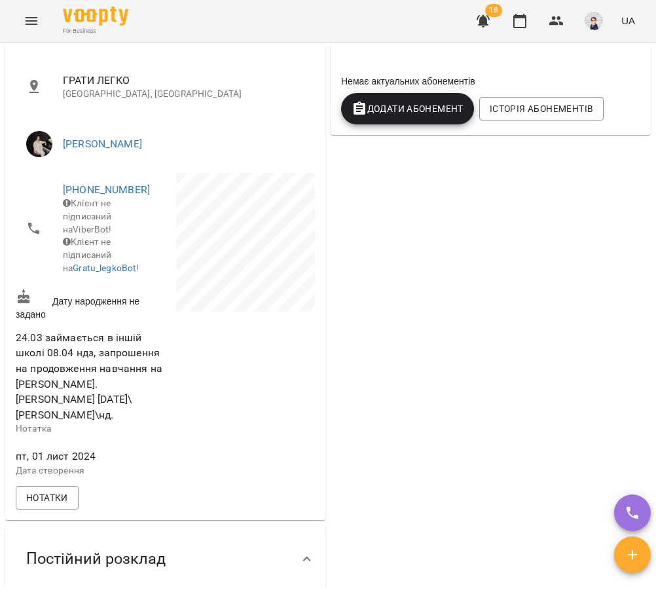
scroll to position [65, 0]
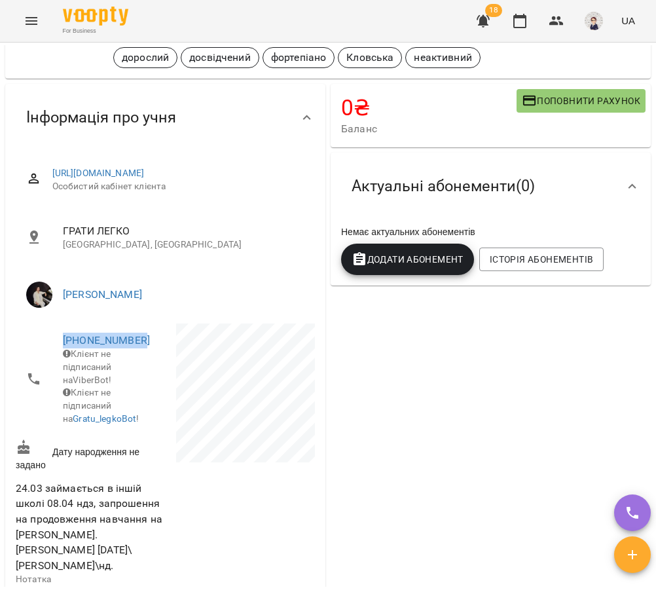
drag, startPoint x: 139, startPoint y: 354, endPoint x: 25, endPoint y: 350, distance: 114.6
click at [25, 350] on li "[PHONE_NUMBER] Клієнт не підписаний на ViberBot! Клієнт не підписаний на Gratu_…" at bounding box center [89, 378] width 147 height 111
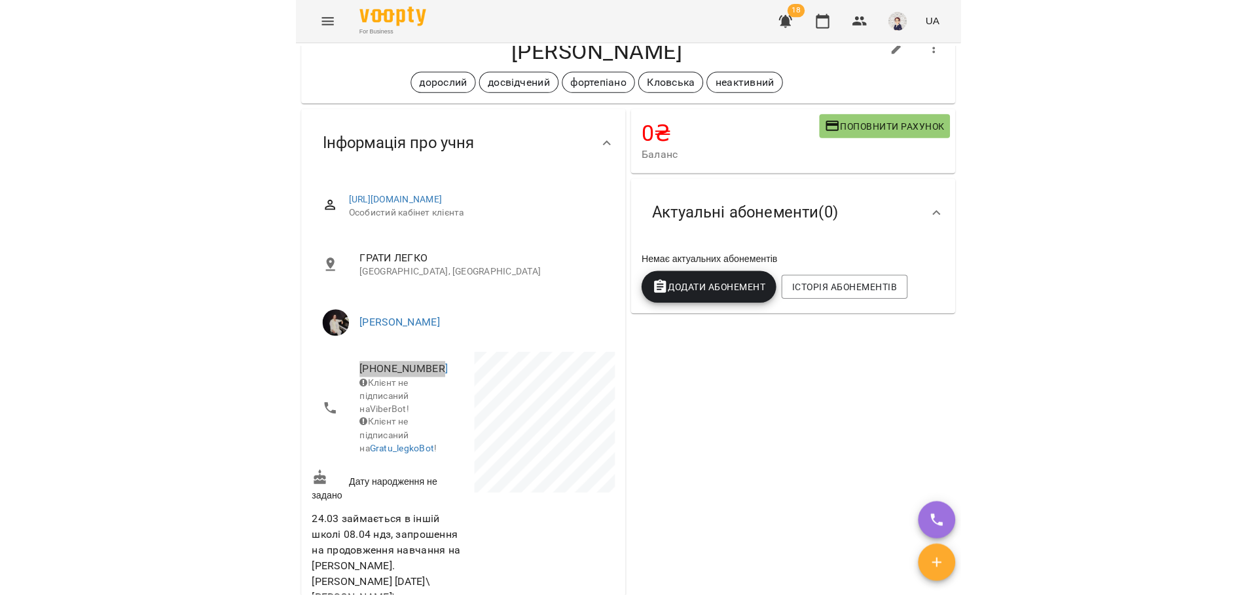
scroll to position [0, 0]
